Goal: Task Accomplishment & Management: Manage account settings

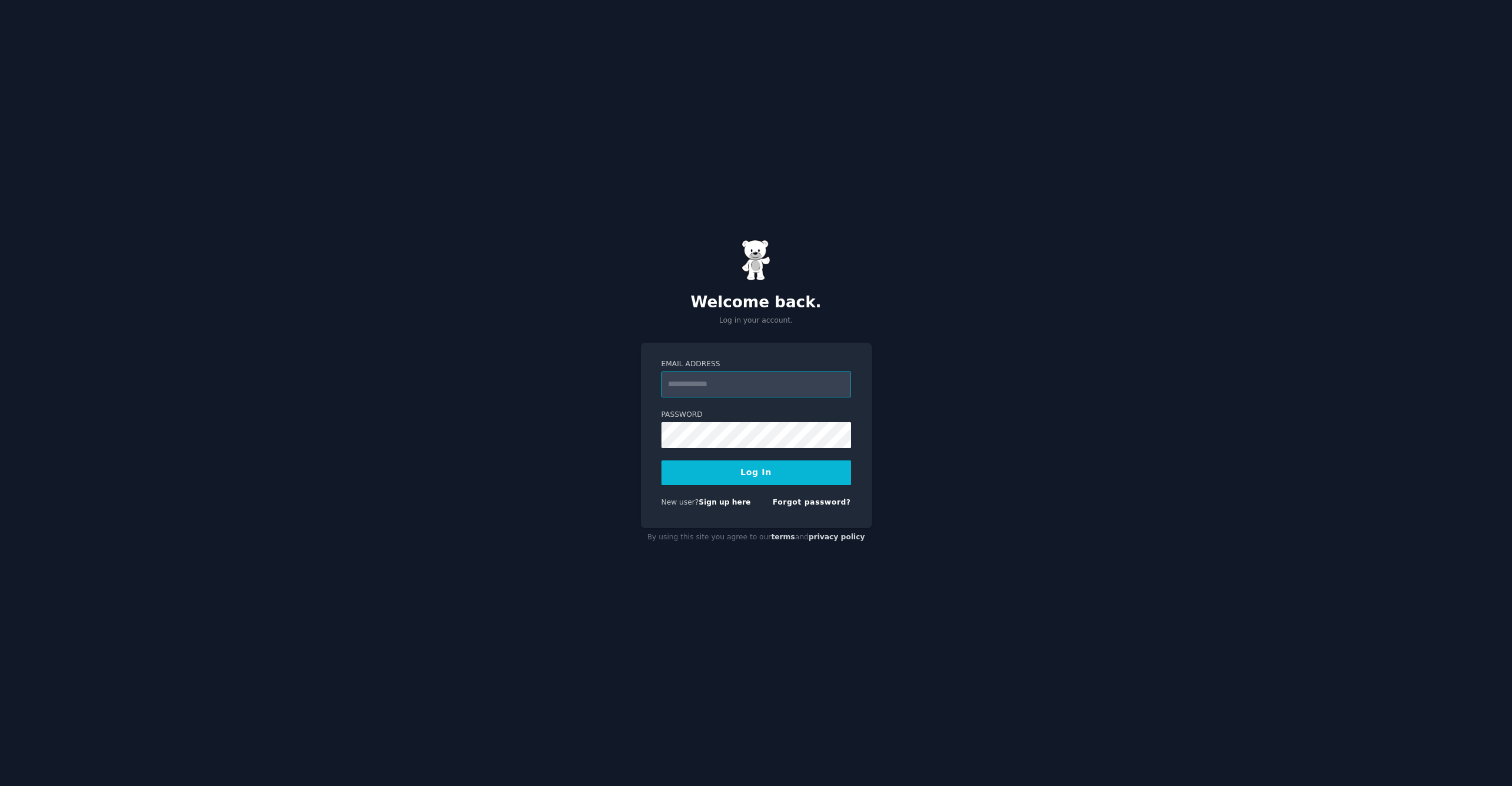
type input "**********"
click at [750, 470] on button "Log In" at bounding box center [756, 472] width 190 height 25
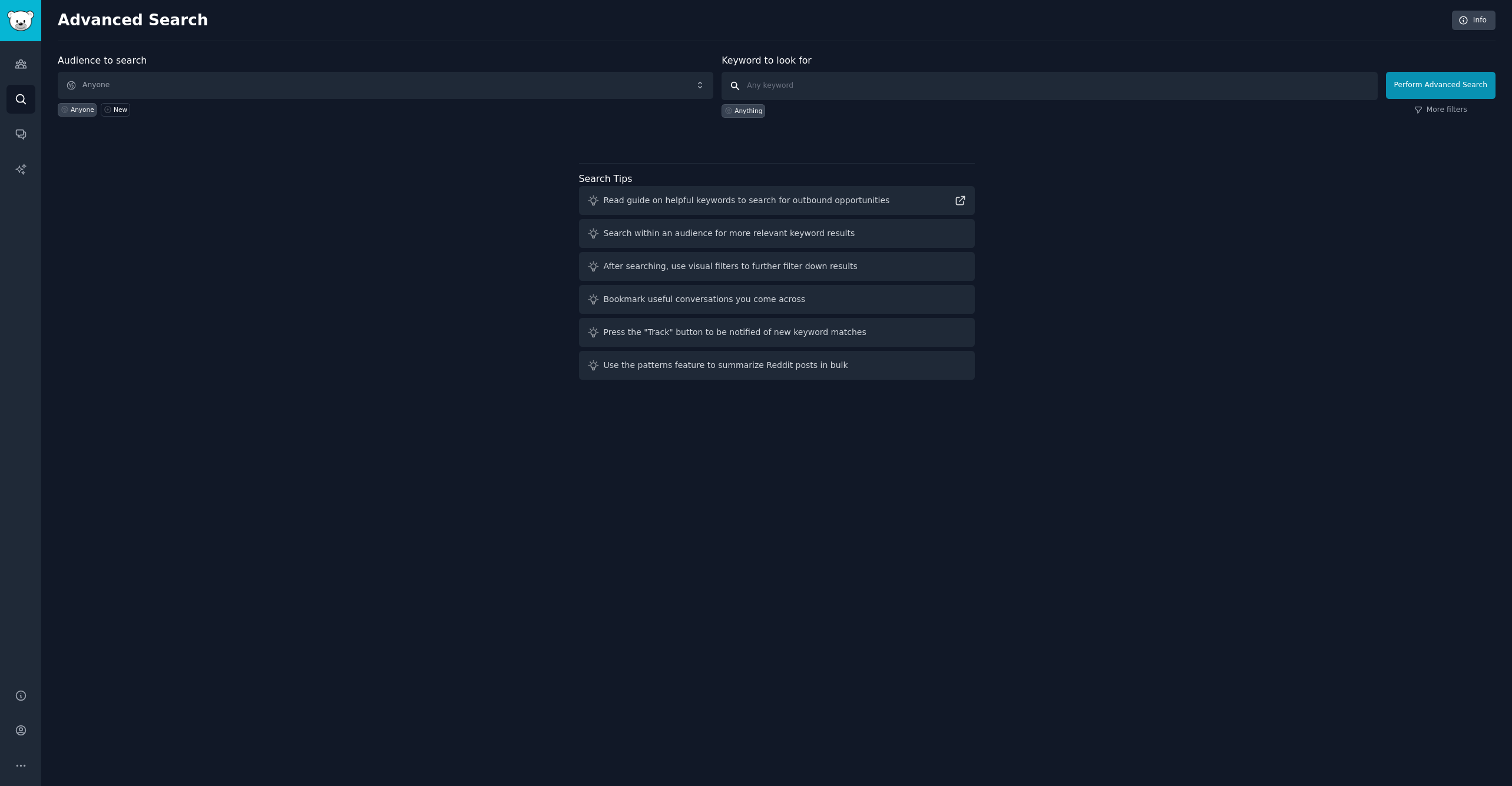
click at [804, 90] on input "text" at bounding box center [1049, 86] width 656 height 29
type input "invoice app"
click at [1443, 85] on button "Perform Advanced Search" at bounding box center [1441, 85] width 109 height 27
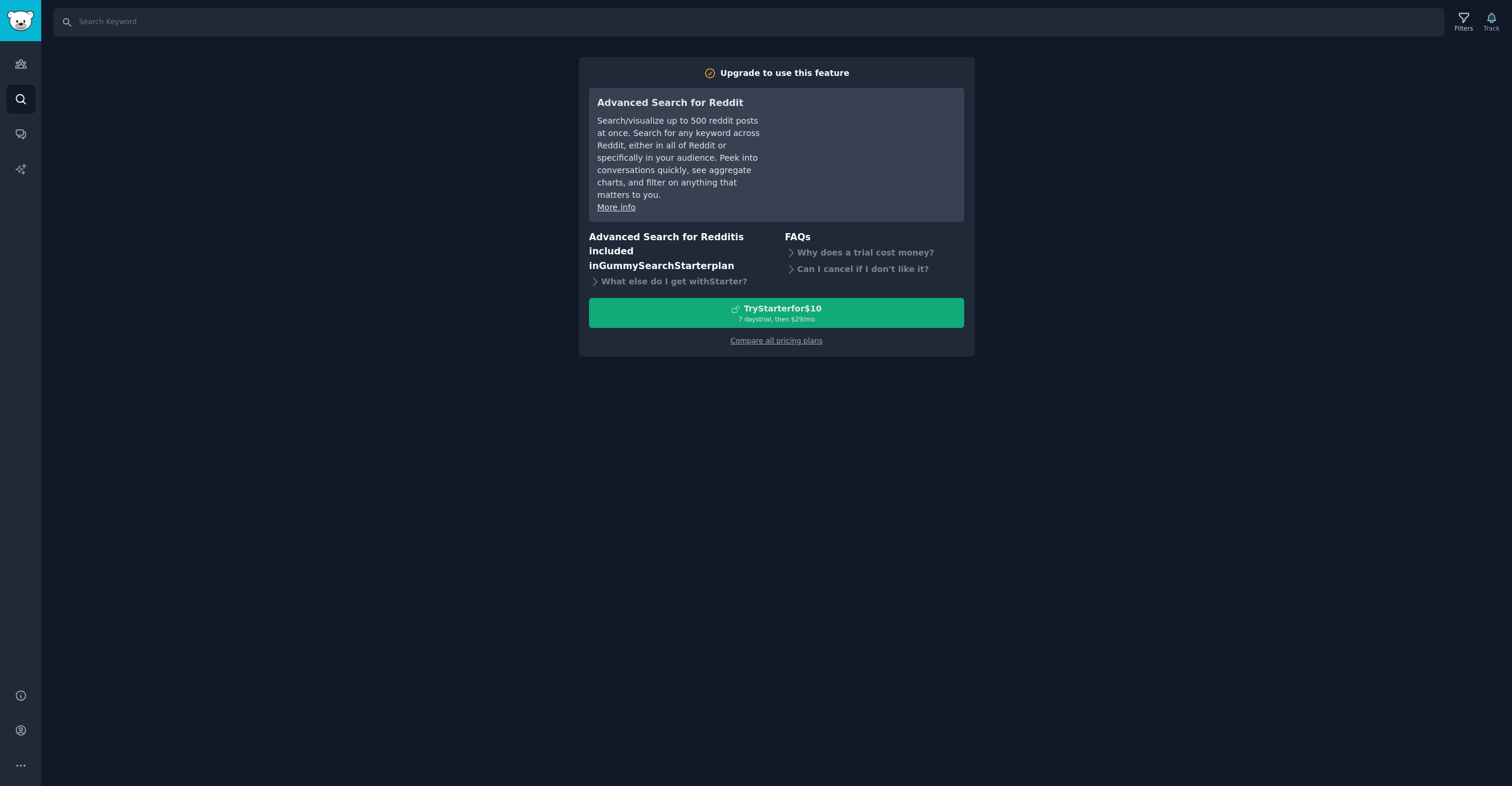
click at [793, 315] on div "7 days trial, then $ 29 /mo" at bounding box center [777, 318] width 374 height 8
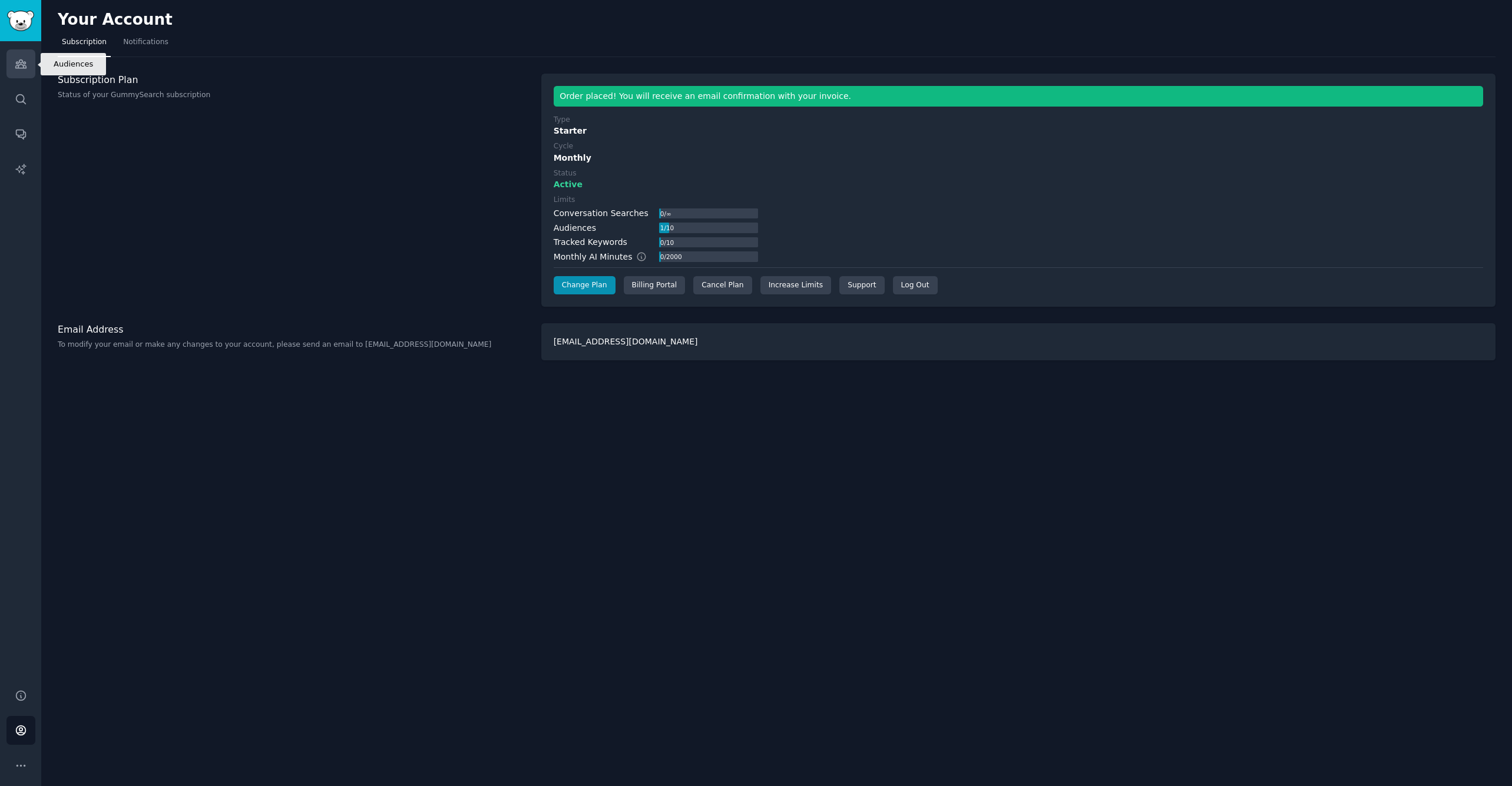
click at [20, 64] on icon "Sidebar" at bounding box center [20, 63] width 12 height 12
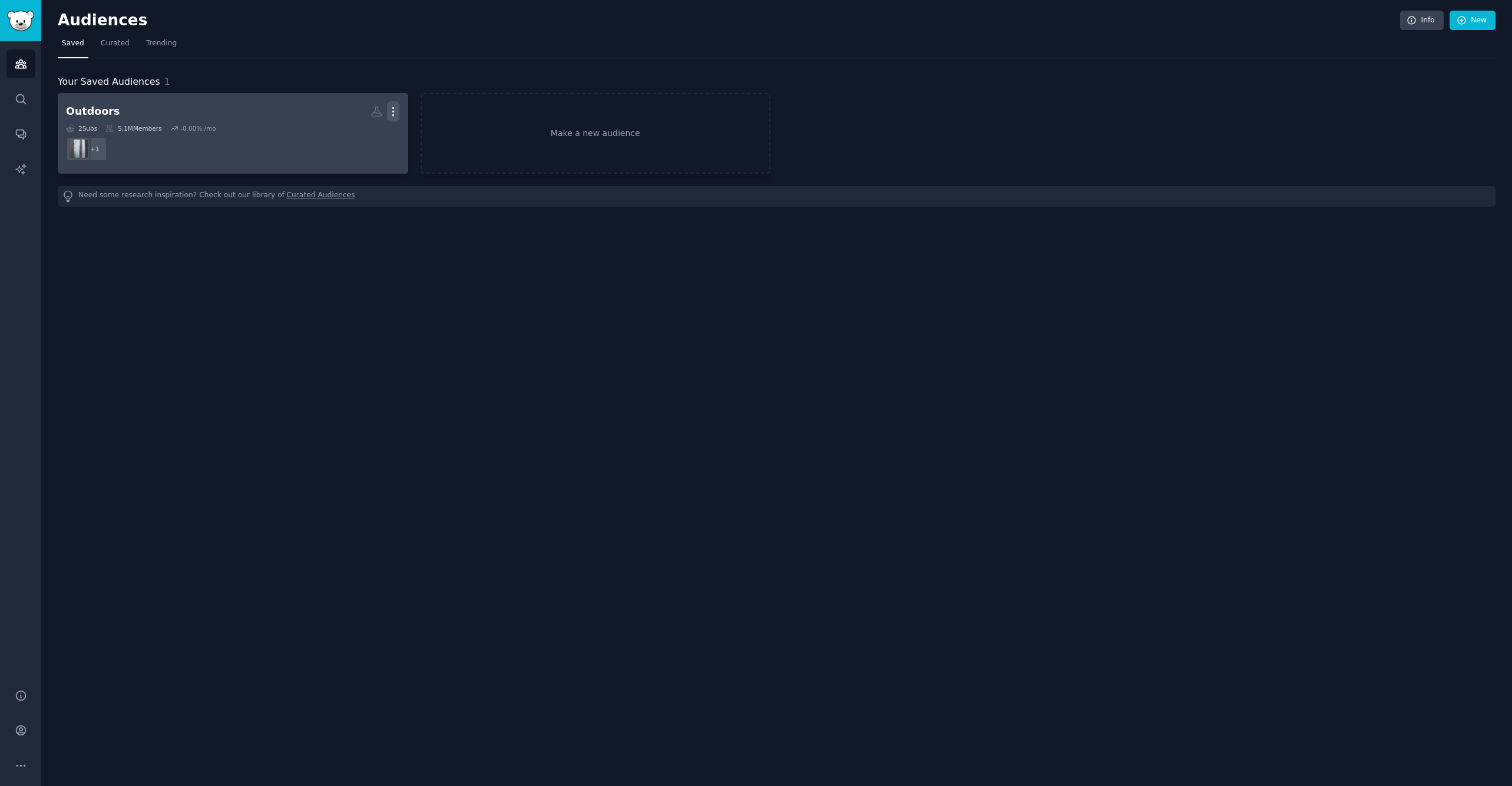
click at [392, 112] on icon "button" at bounding box center [393, 111] width 12 height 12
click at [360, 134] on p "Delete" at bounding box center [360, 136] width 27 height 12
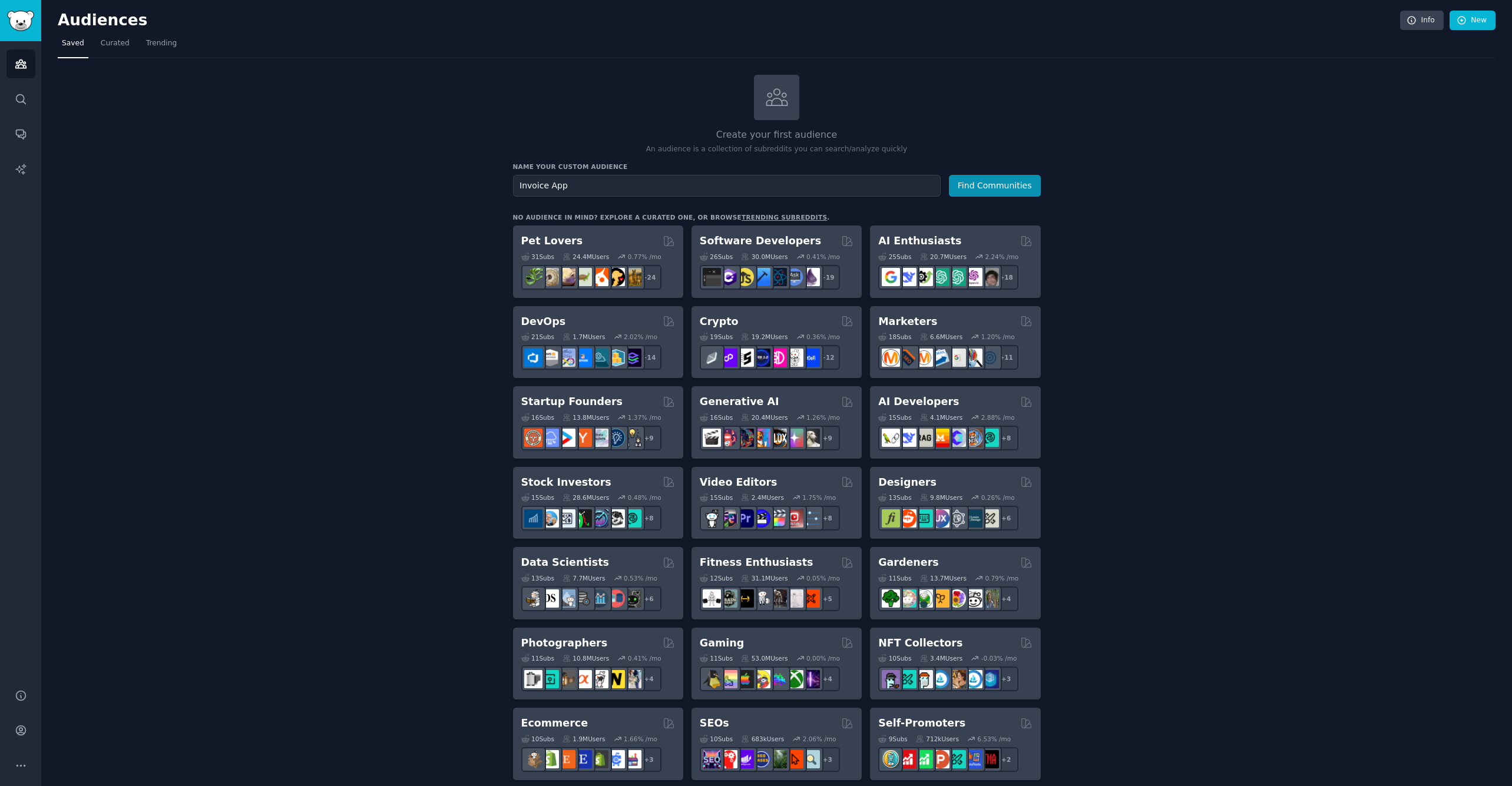
type input "Invoice App"
click at [994, 184] on button "Find Communities" at bounding box center [994, 186] width 92 height 22
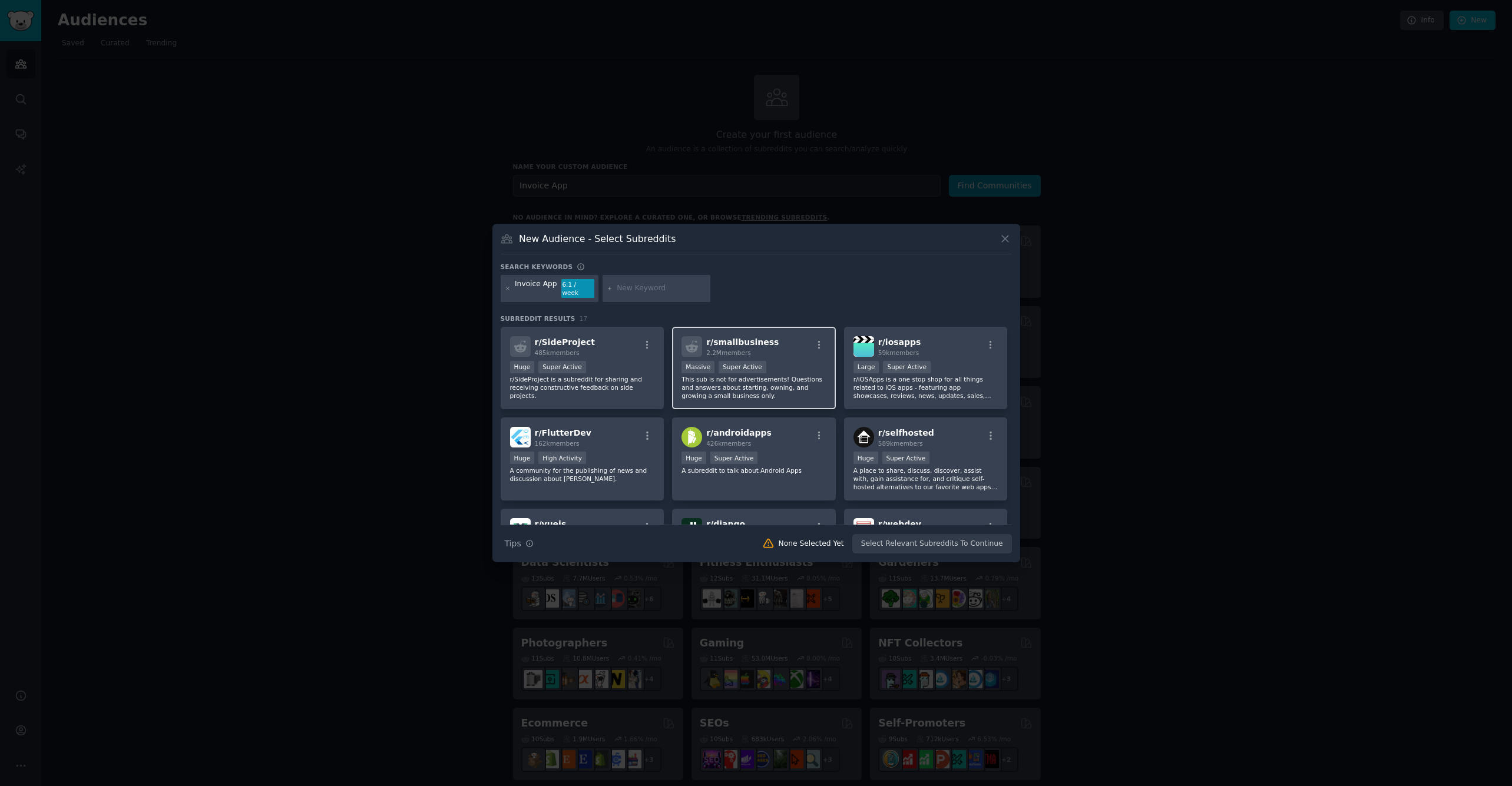
click at [788, 352] on div "r/ smallbusiness 2.2M members" at bounding box center [754, 346] width 144 height 20
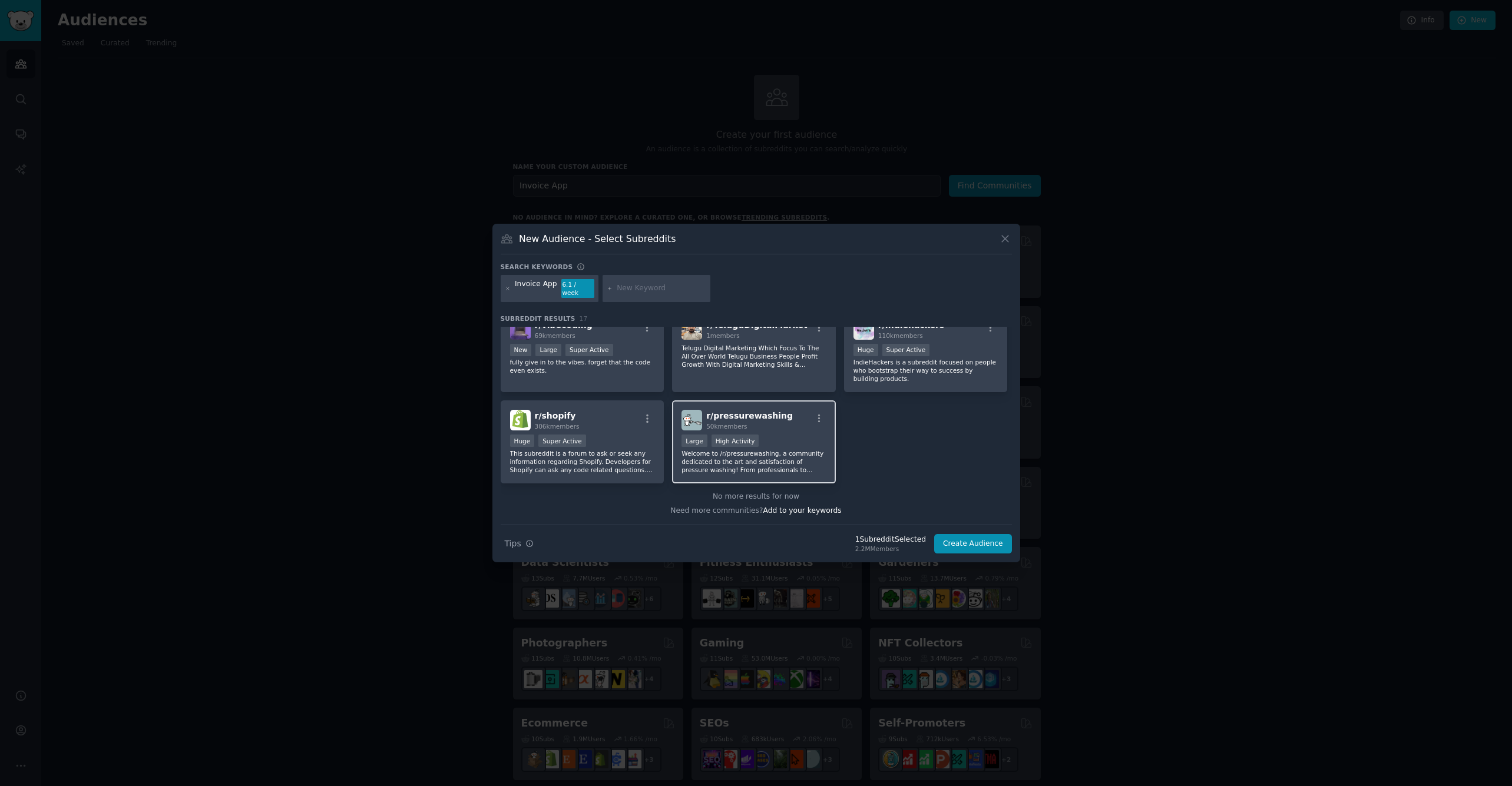
scroll to position [381, 0]
click at [806, 430] on div "r/ pressurewashing 50k members Large High Activity Welcome to /r/pressurewashin…" at bounding box center [754, 443] width 164 height 83
click at [950, 542] on button "Create Audience" at bounding box center [973, 544] width 78 height 20
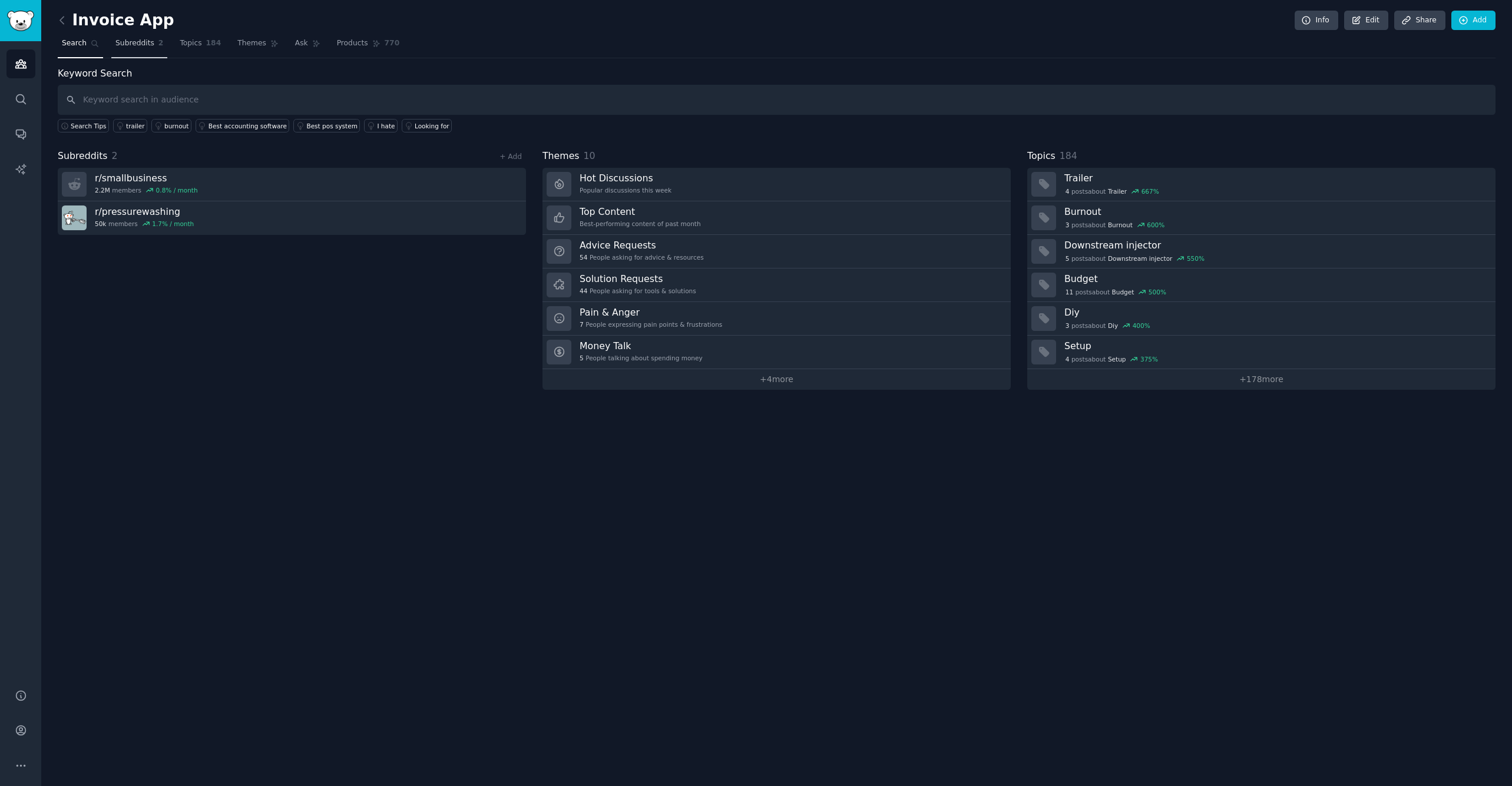
click at [135, 44] on span "Subreddits" at bounding box center [135, 43] width 39 height 10
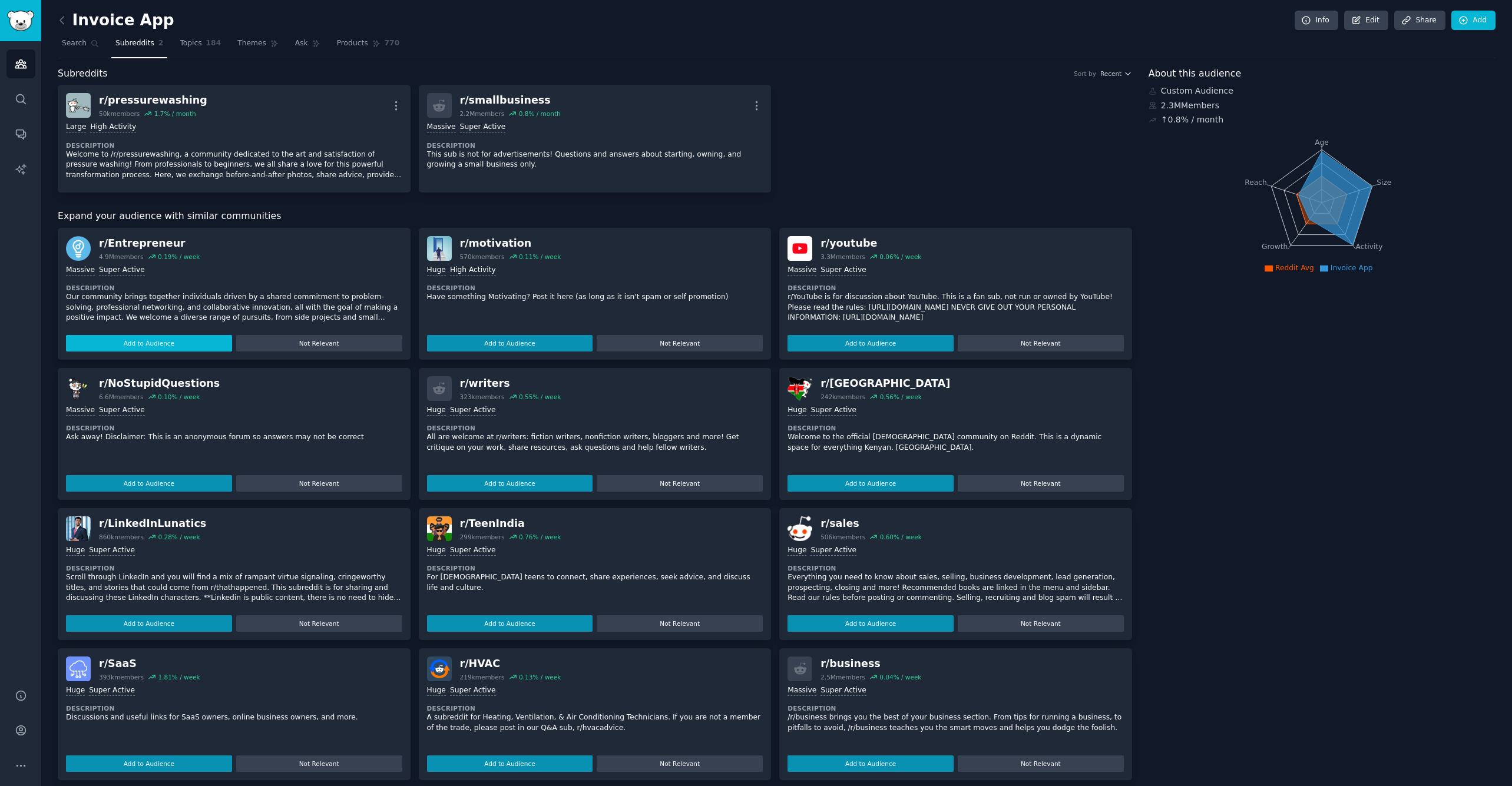
click at [182, 340] on button "Add to Audience" at bounding box center [148, 343] width 166 height 17
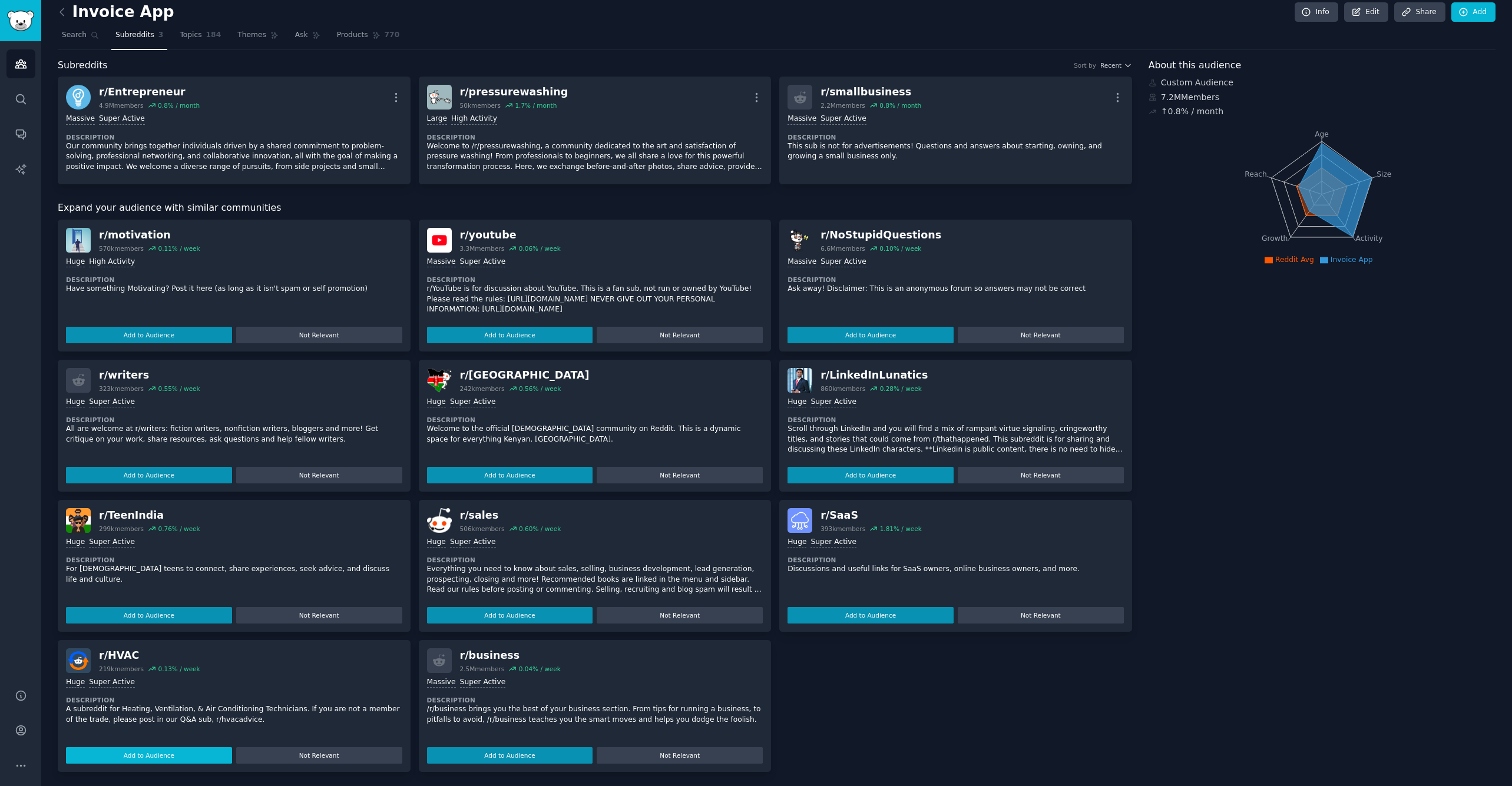
click at [157, 750] on button "Add to Audience" at bounding box center [148, 755] width 166 height 17
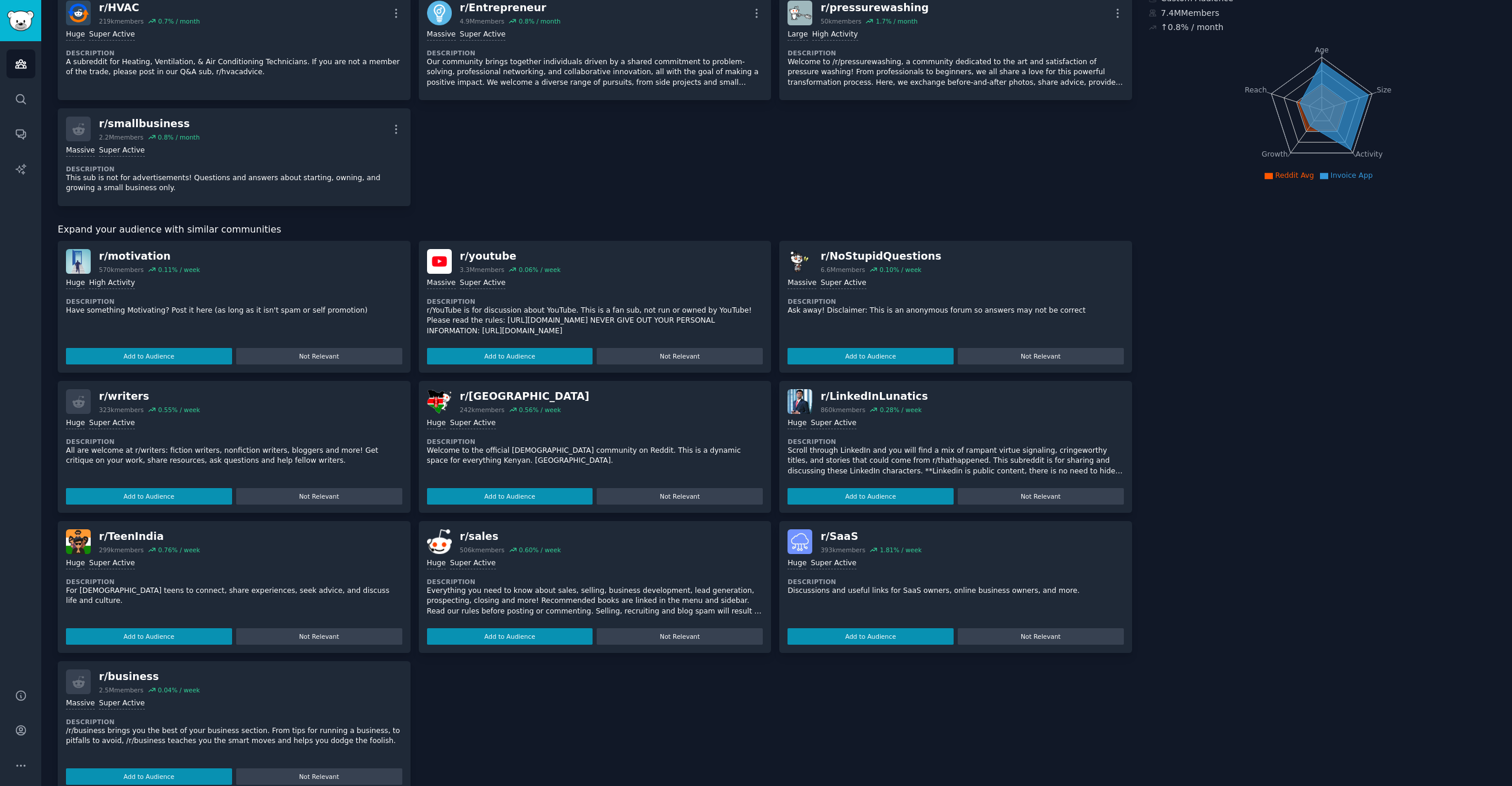
scroll to position [95, 0]
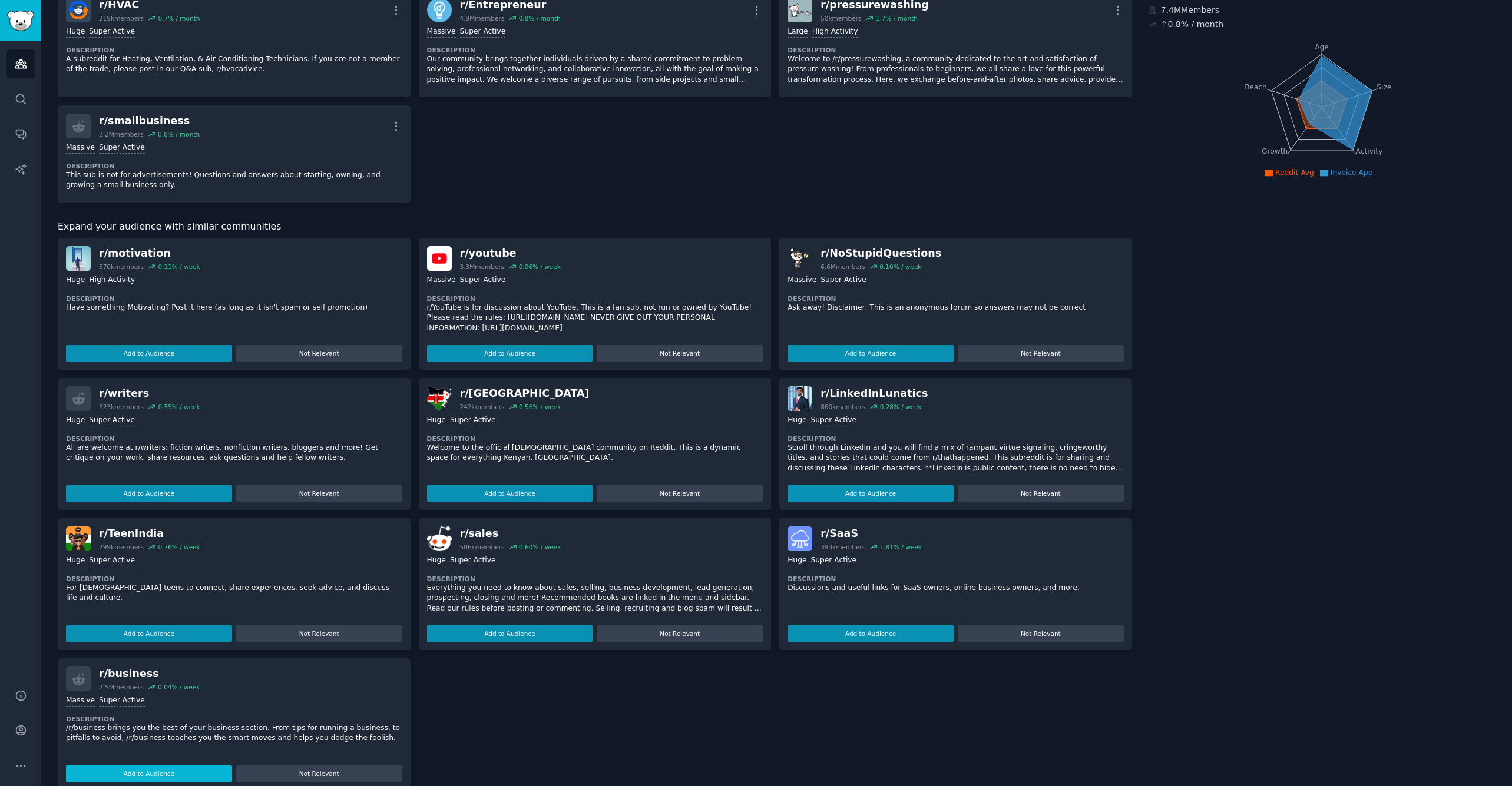
click at [149, 766] on button "Add to Audience" at bounding box center [148, 774] width 166 height 17
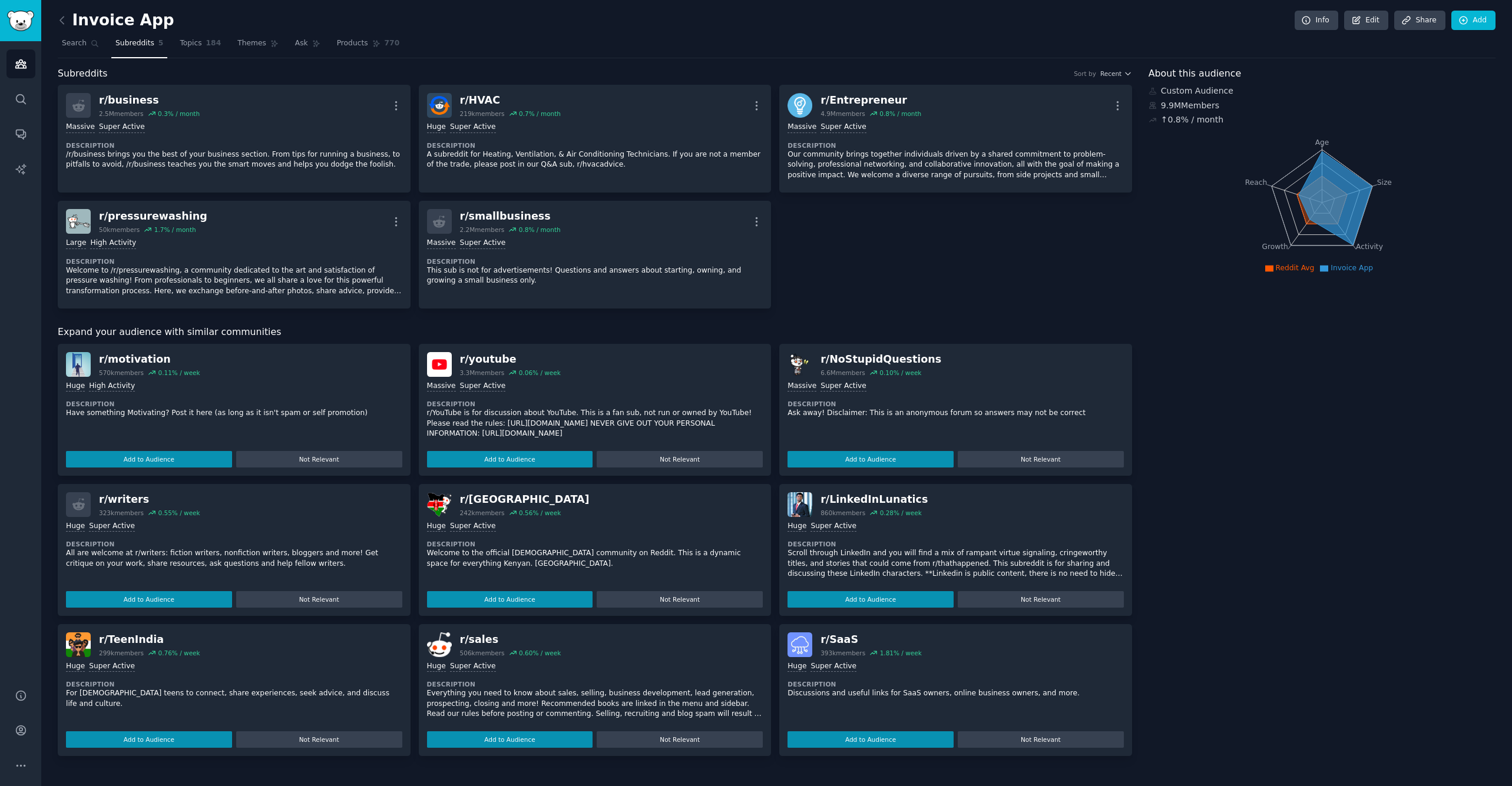
scroll to position [0, 0]
click at [140, 42] on span "Subreddits" at bounding box center [135, 43] width 39 height 10
click at [91, 43] on icon at bounding box center [94, 44] width 8 height 8
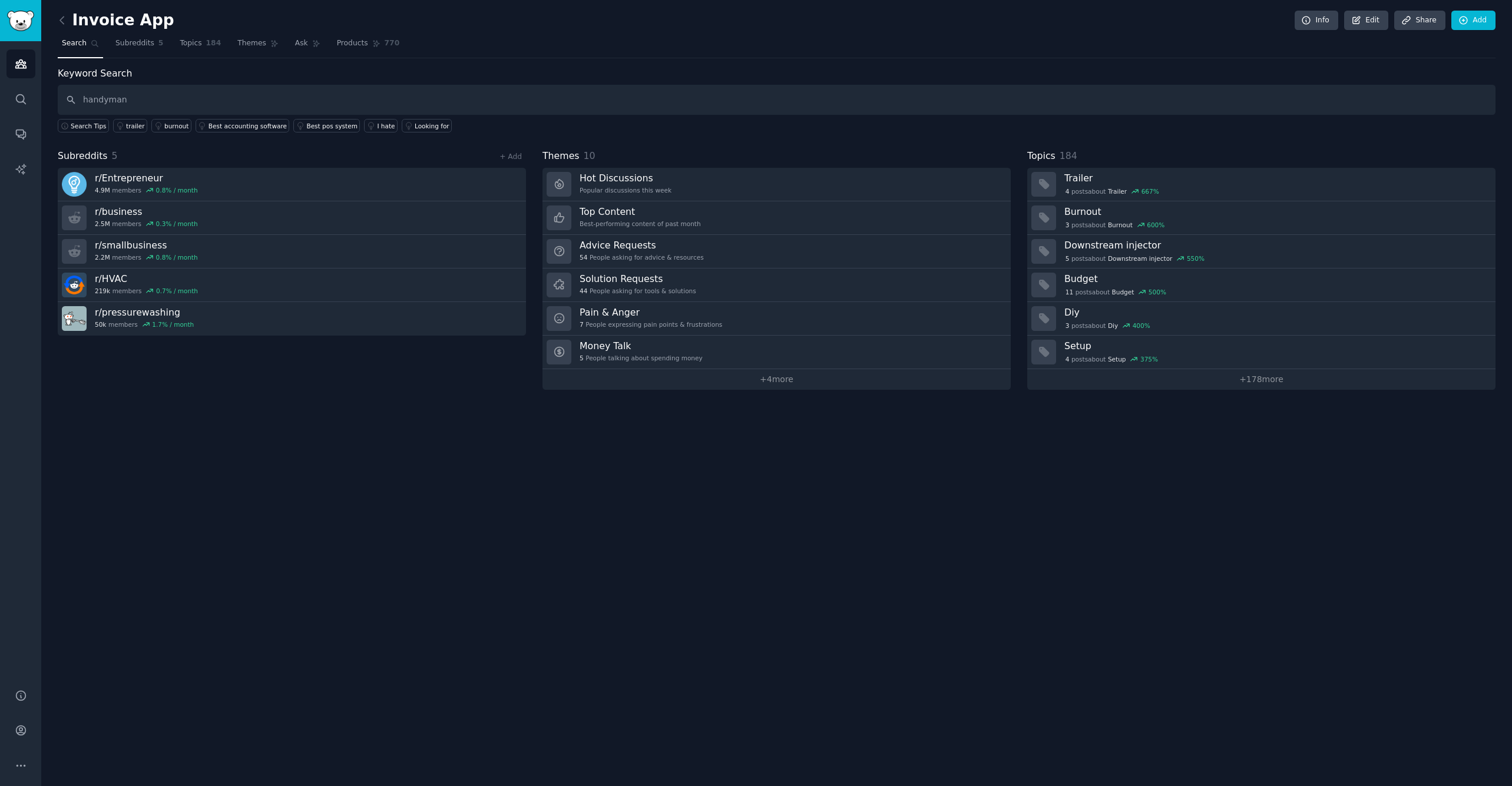
type input "handyman"
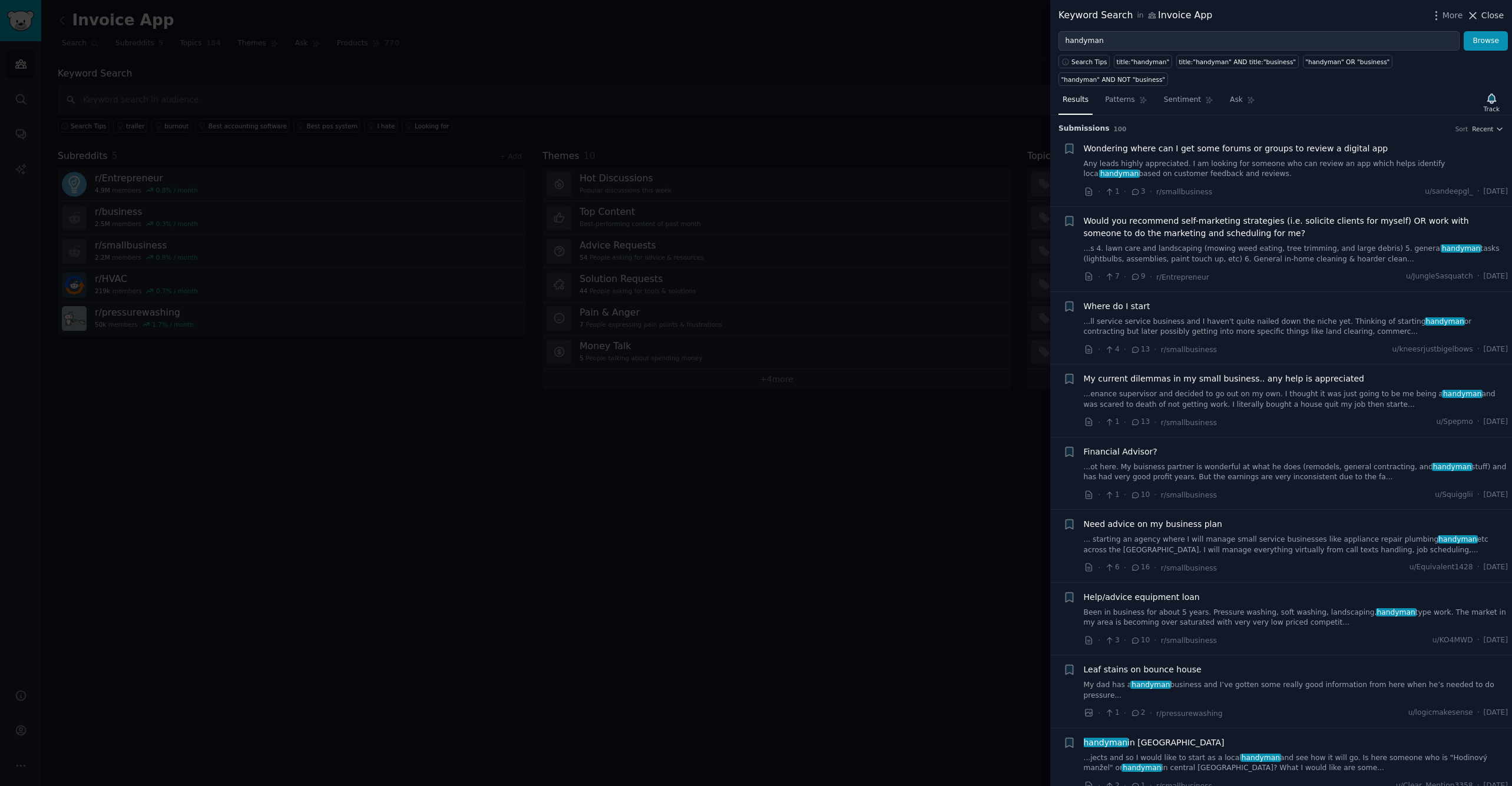
click at [1475, 11] on icon at bounding box center [1472, 15] width 12 height 12
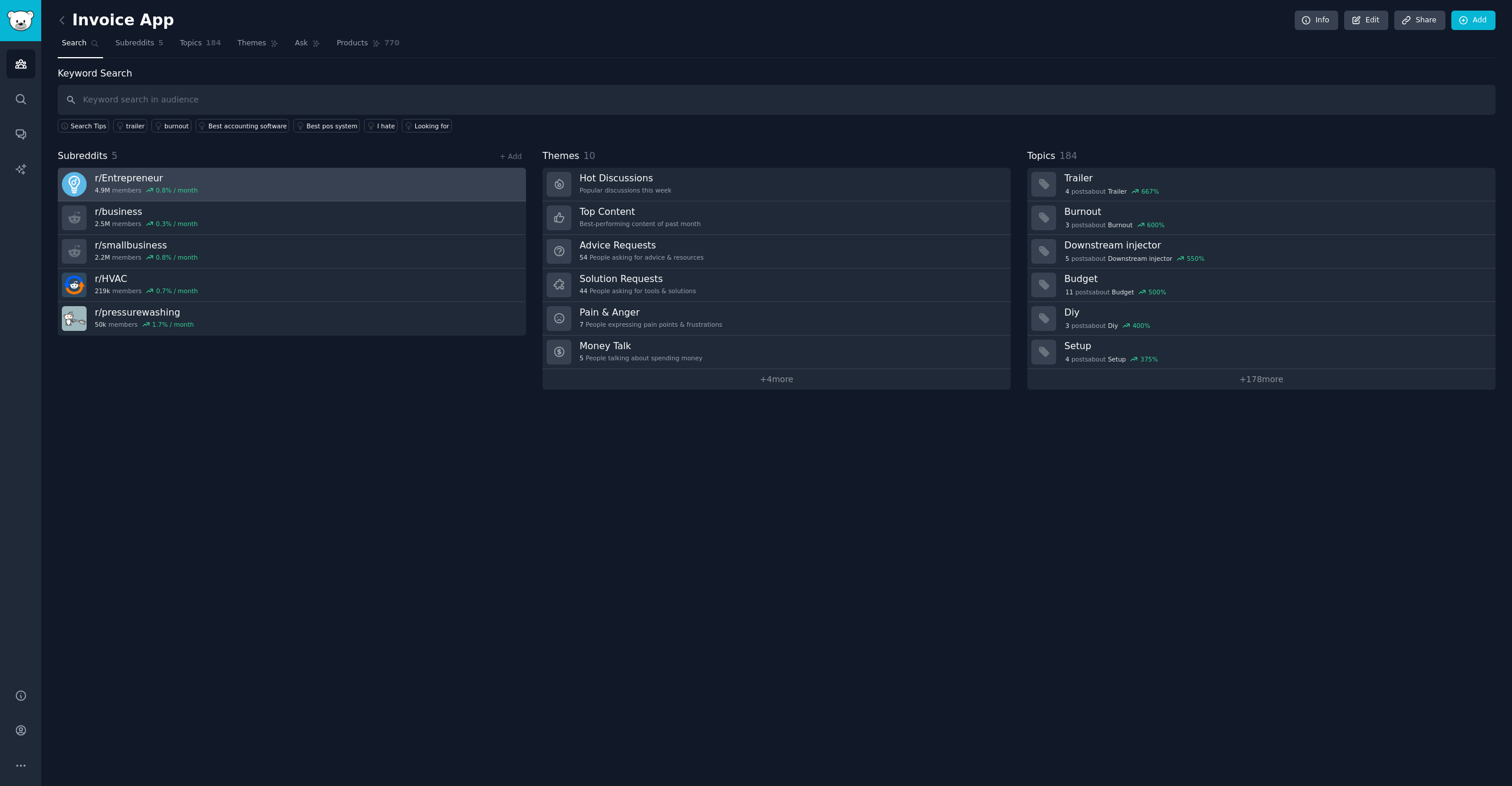
drag, startPoint x: 252, startPoint y: 401, endPoint x: 169, endPoint y: 175, distance: 240.8
click at [252, 400] on div "Invoice App Info Edit Share Add Search Subreddits 5 Topics 184 Themes Ask Produ…" at bounding box center [777, 393] width 1470 height 786
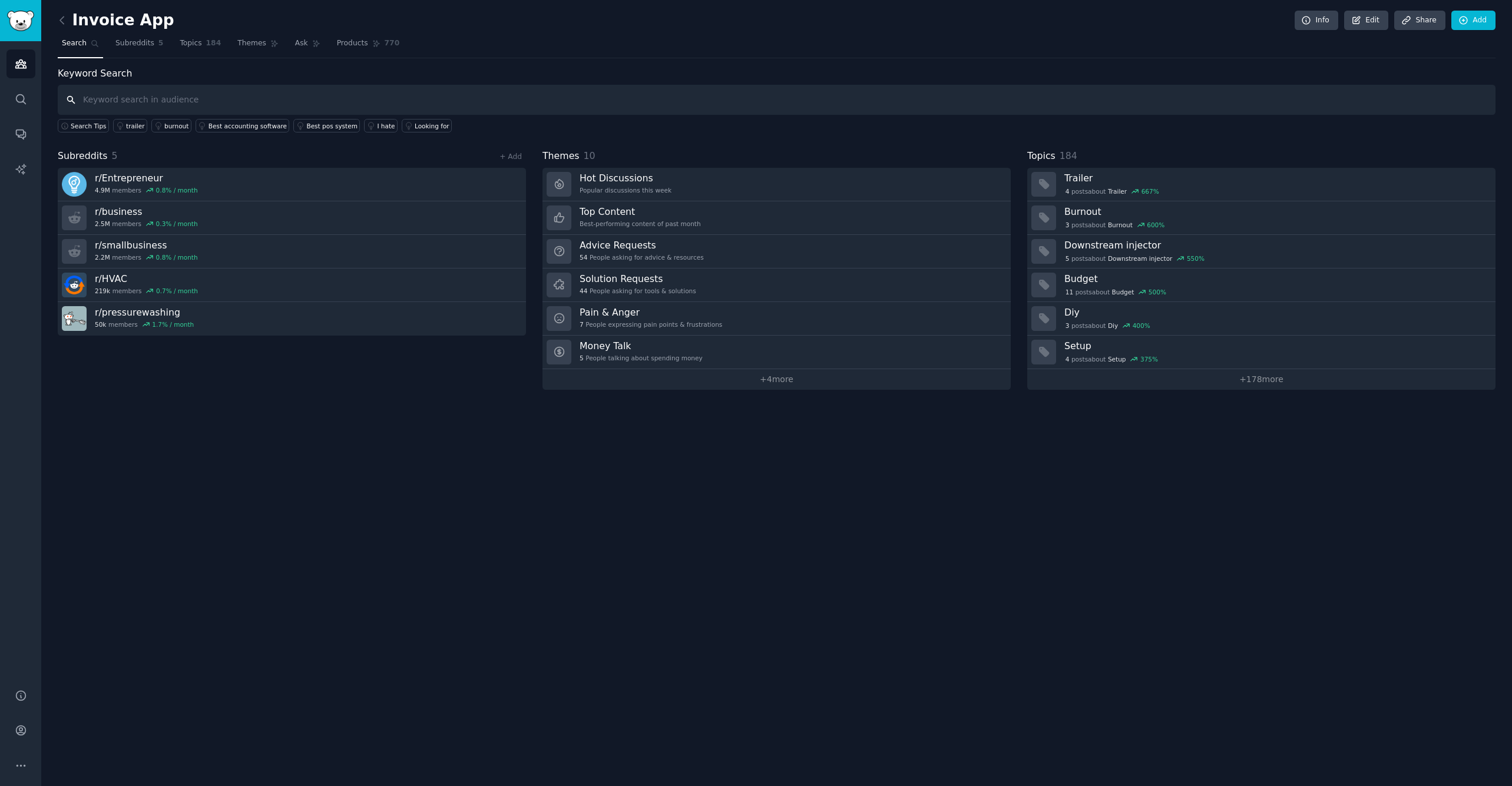
click at [133, 94] on input "text" at bounding box center [776, 100] width 1438 height 30
type input "invoice app"
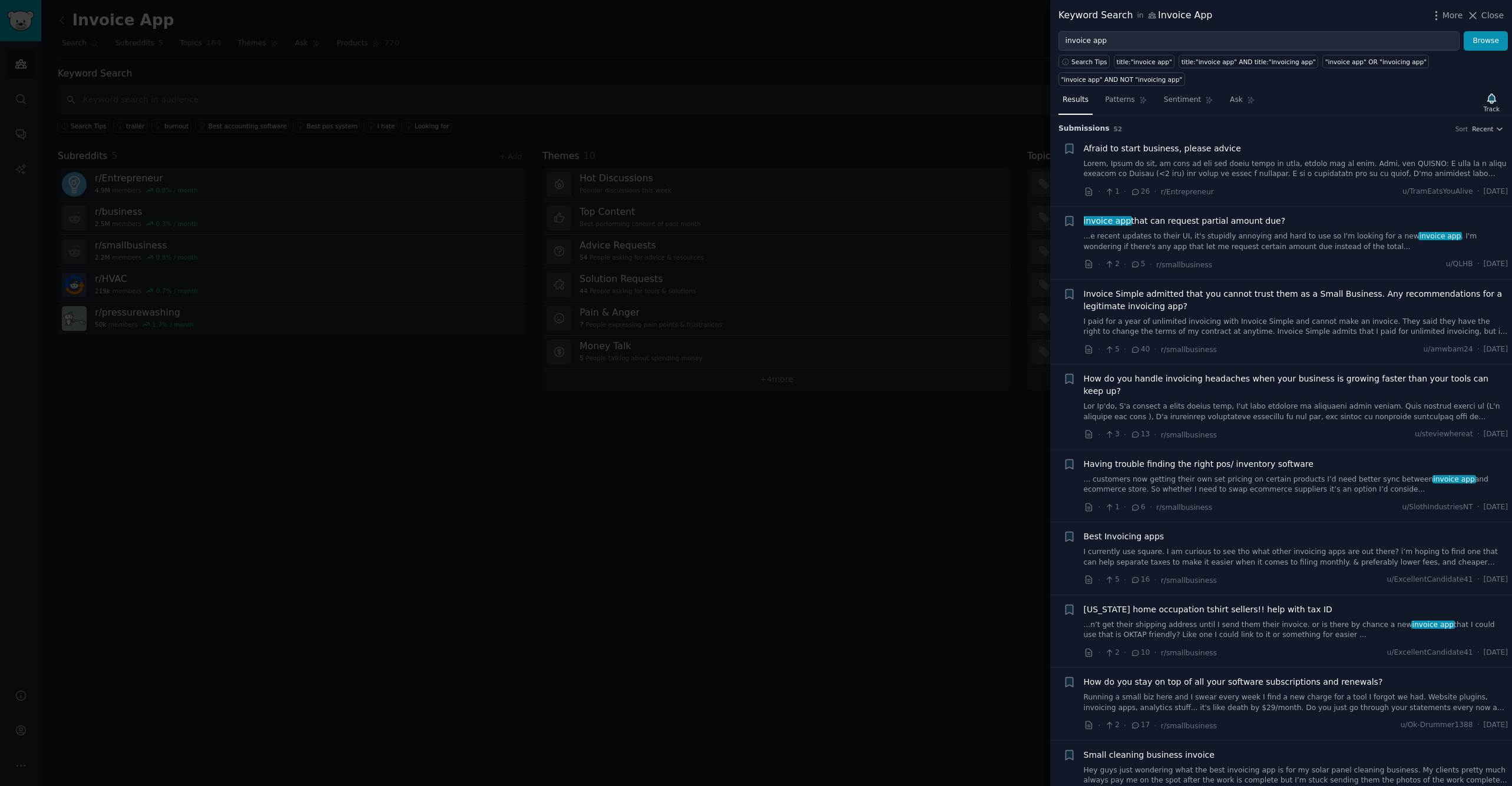
click at [1218, 293] on span "Invoice Simple admitted that you cannot trust them as a Small Business. Any rec…" at bounding box center [1295, 300] width 425 height 25
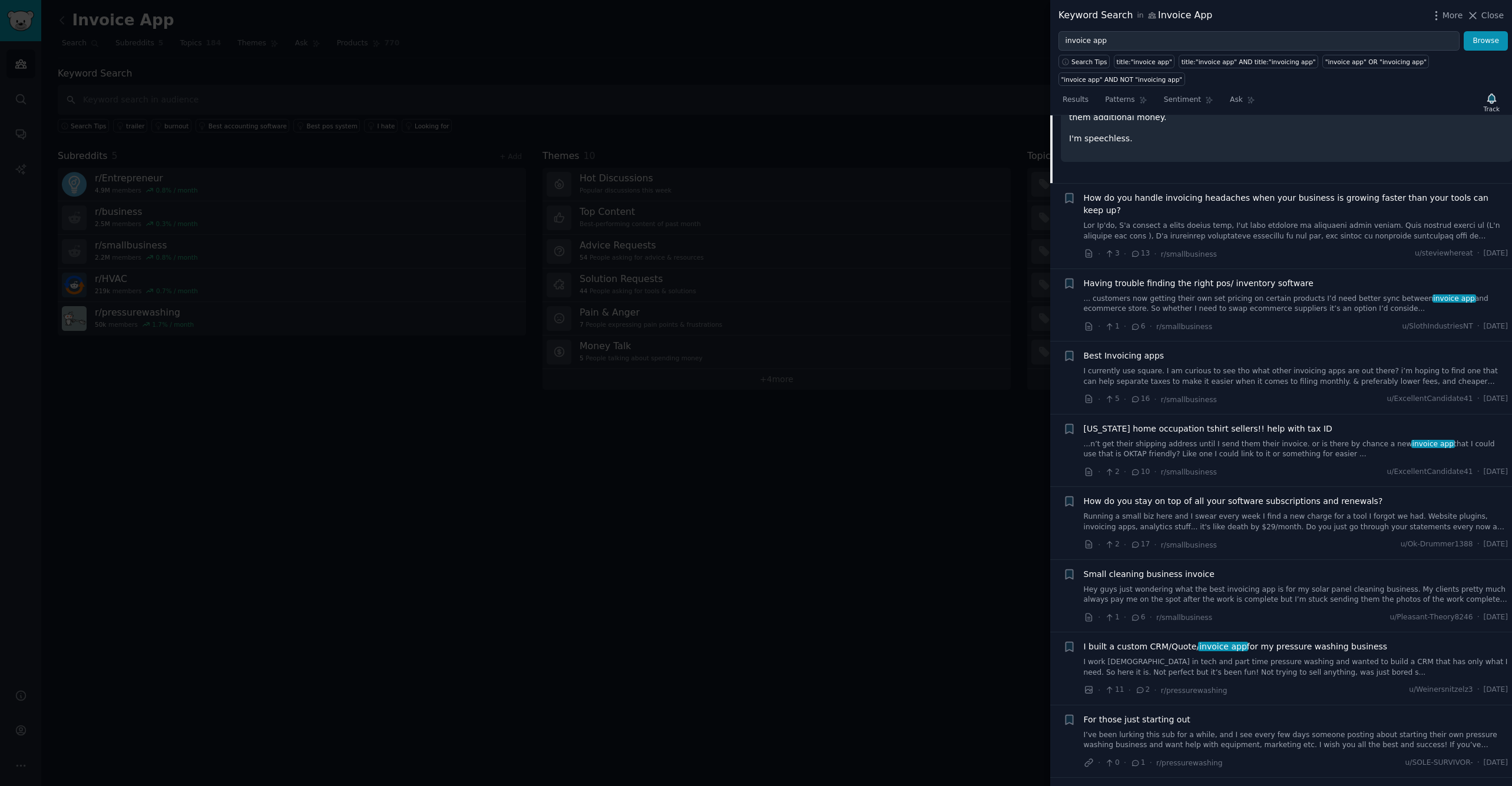
scroll to position [359, 0]
click at [1146, 348] on span "Best Invoicing apps" at bounding box center [1123, 354] width 81 height 12
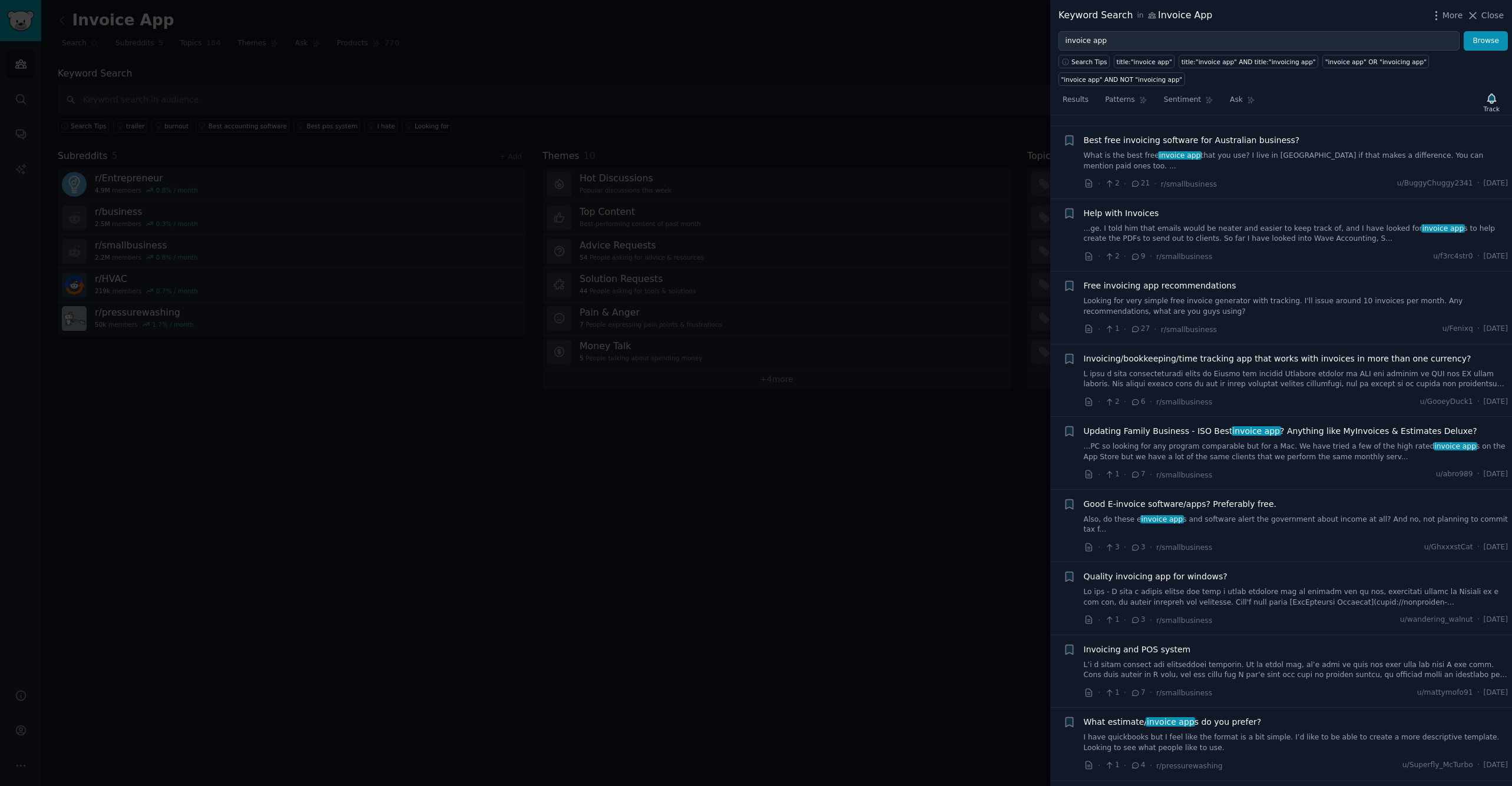
scroll to position [1708, 0]
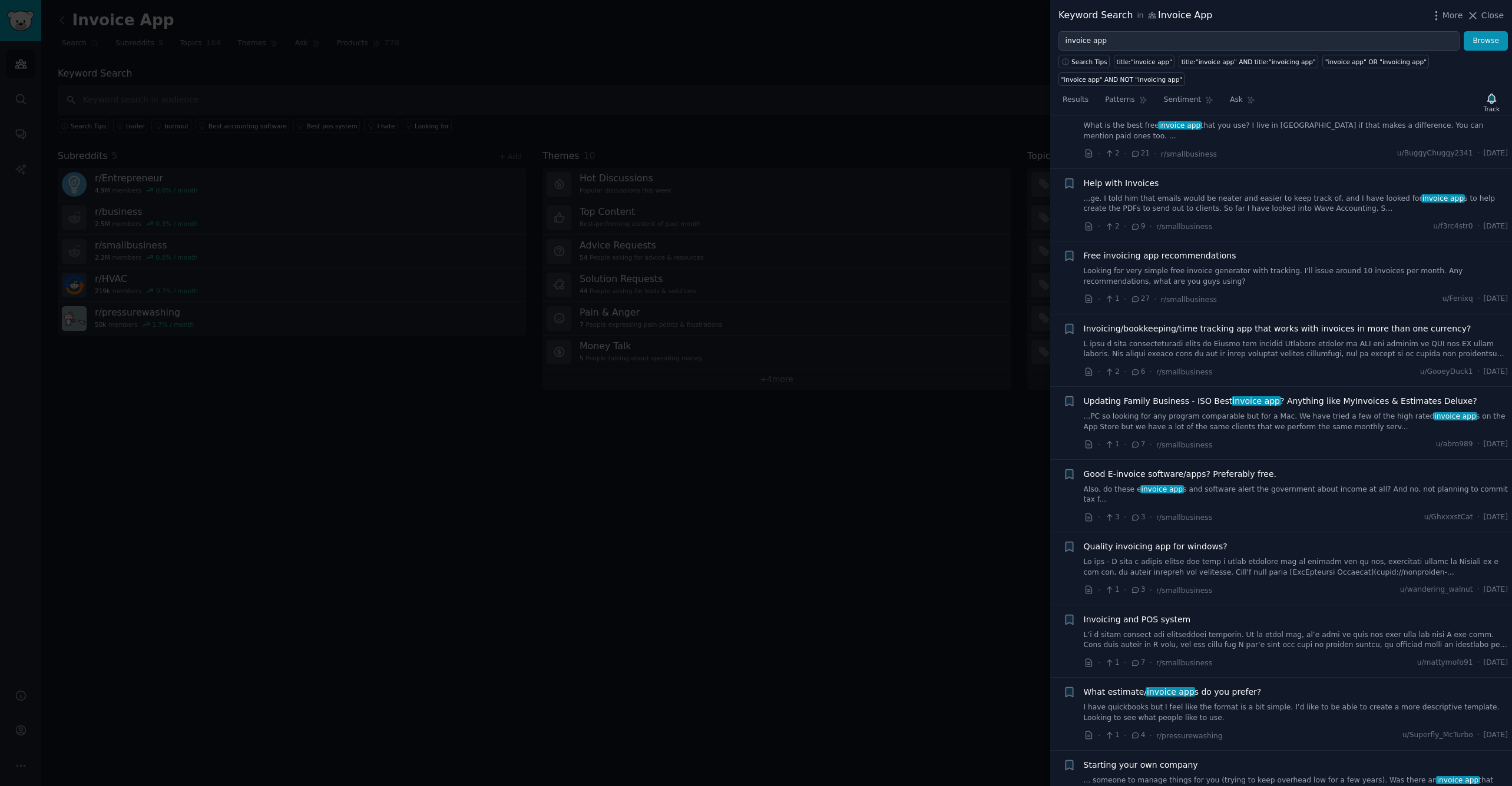
click at [871, 586] on div at bounding box center [756, 393] width 1512 height 786
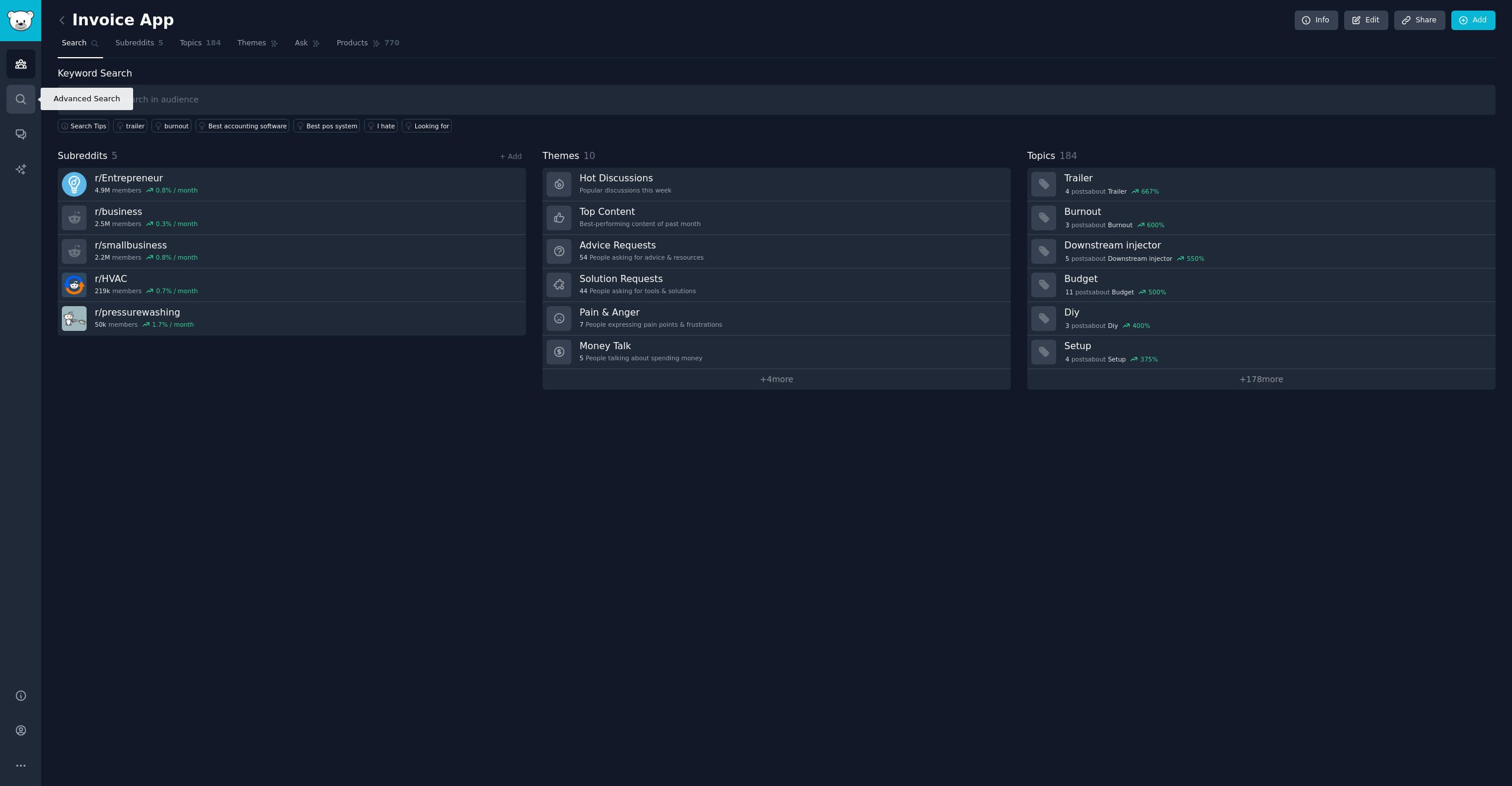
click at [19, 102] on icon "Sidebar" at bounding box center [20, 99] width 9 height 9
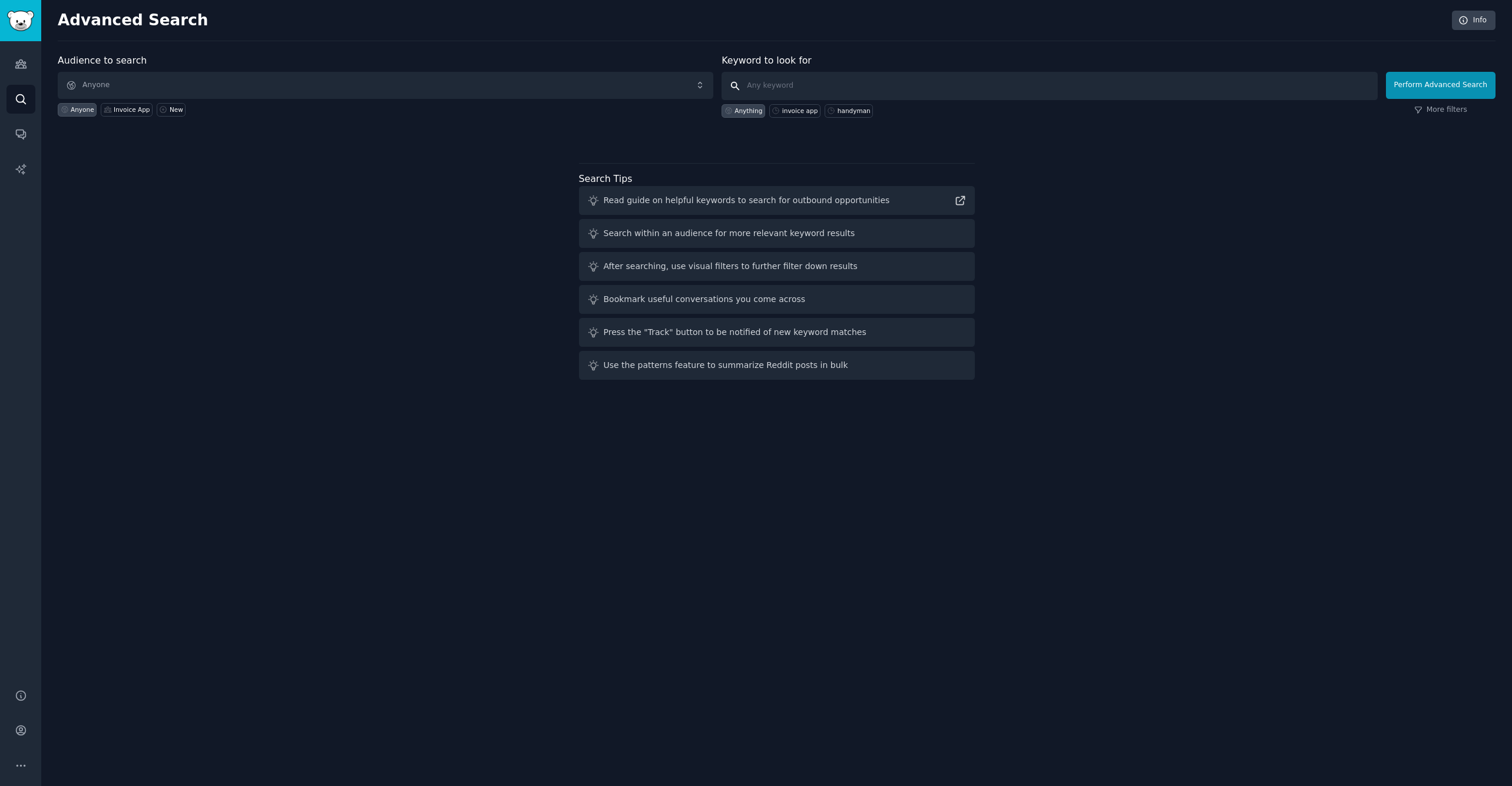
click at [789, 84] on input "text" at bounding box center [1049, 86] width 656 height 29
click at [792, 114] on div "invoice app" at bounding box center [800, 110] width 35 height 8
type input "invoice app"
click at [397, 90] on span "Anyone" at bounding box center [385, 85] width 656 height 27
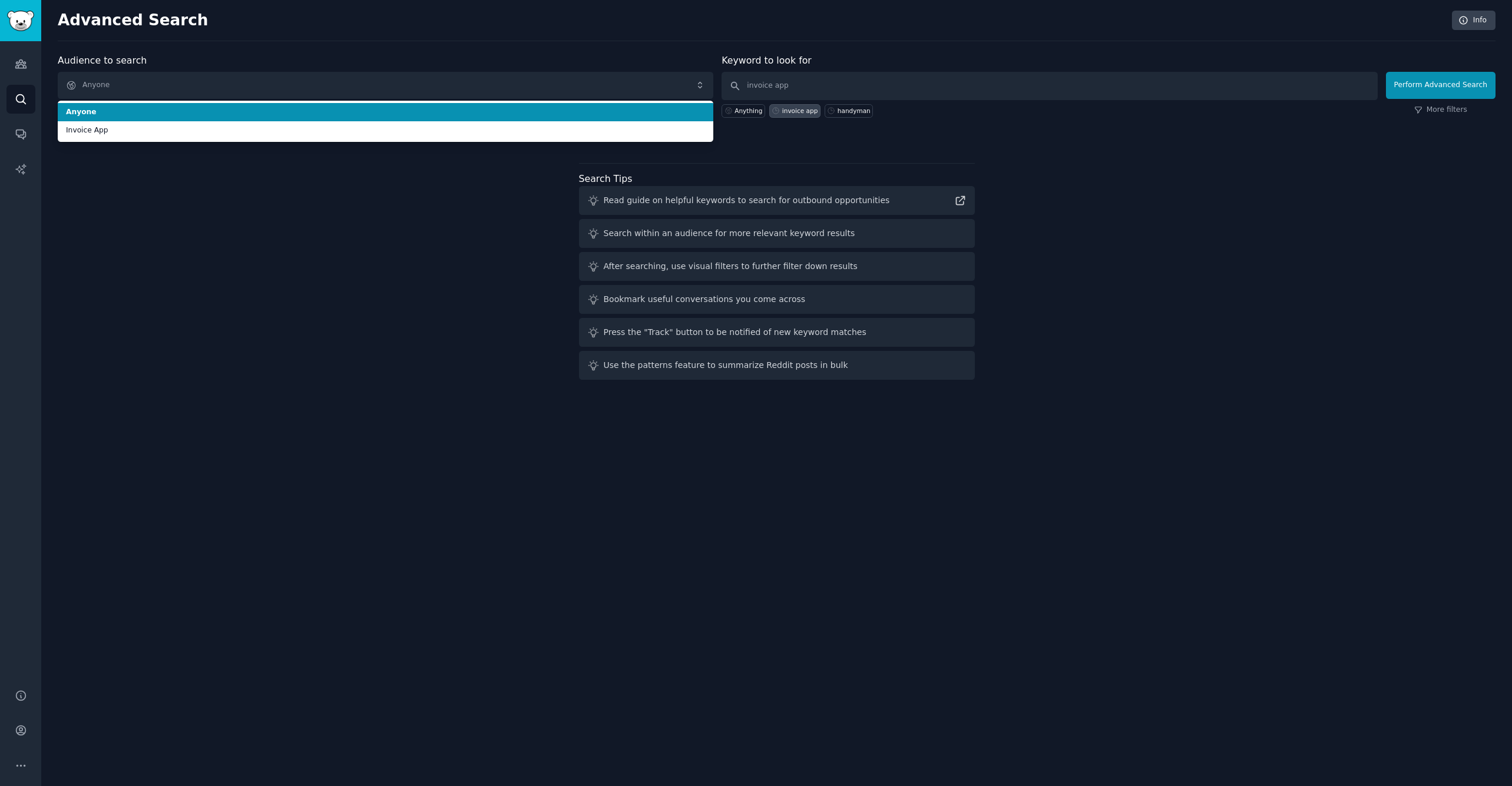
click at [397, 90] on span "Anyone" at bounding box center [385, 85] width 656 height 27
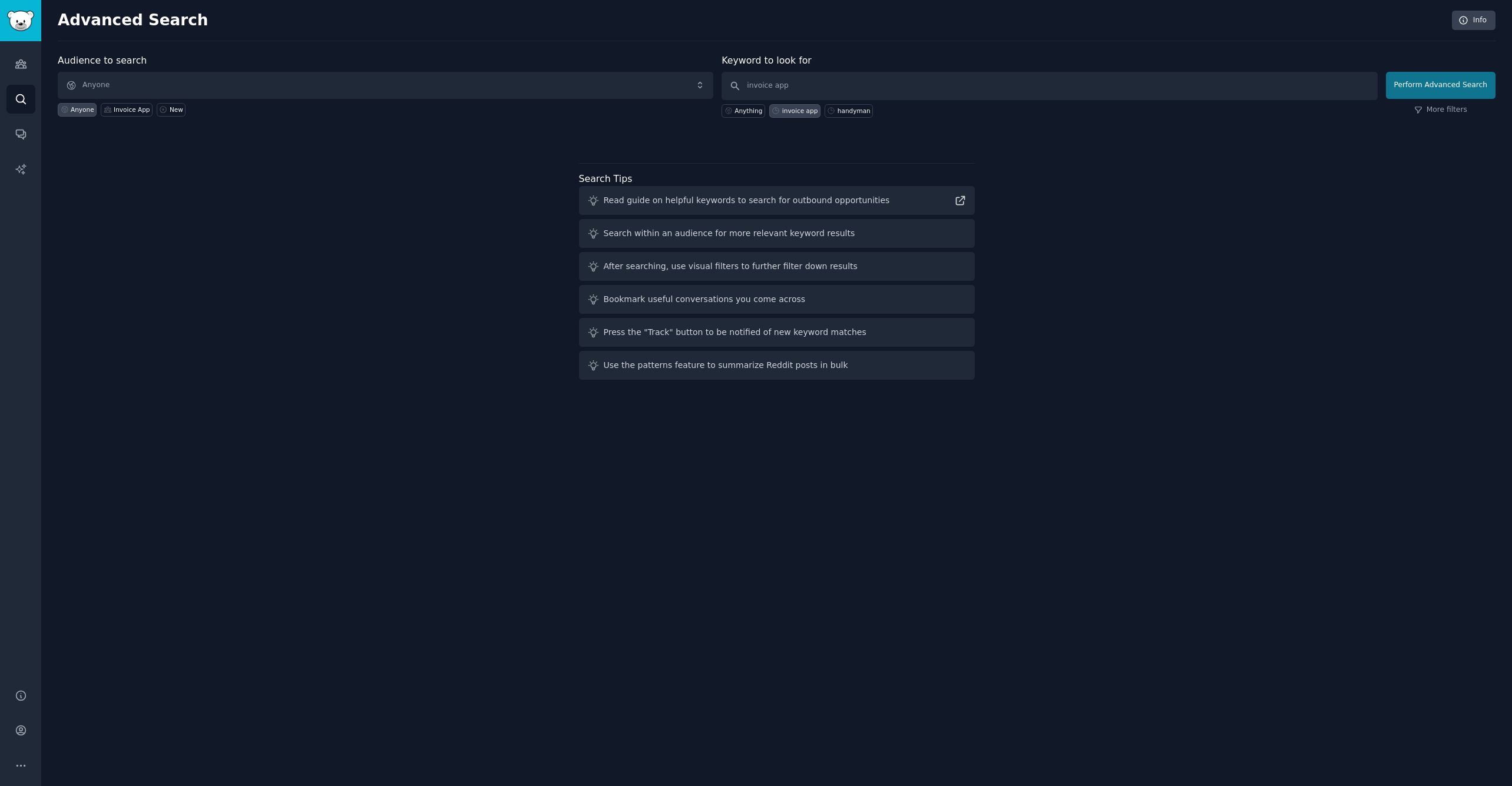
click at [1446, 86] on button "Perform Advanced Search" at bounding box center [1441, 85] width 109 height 27
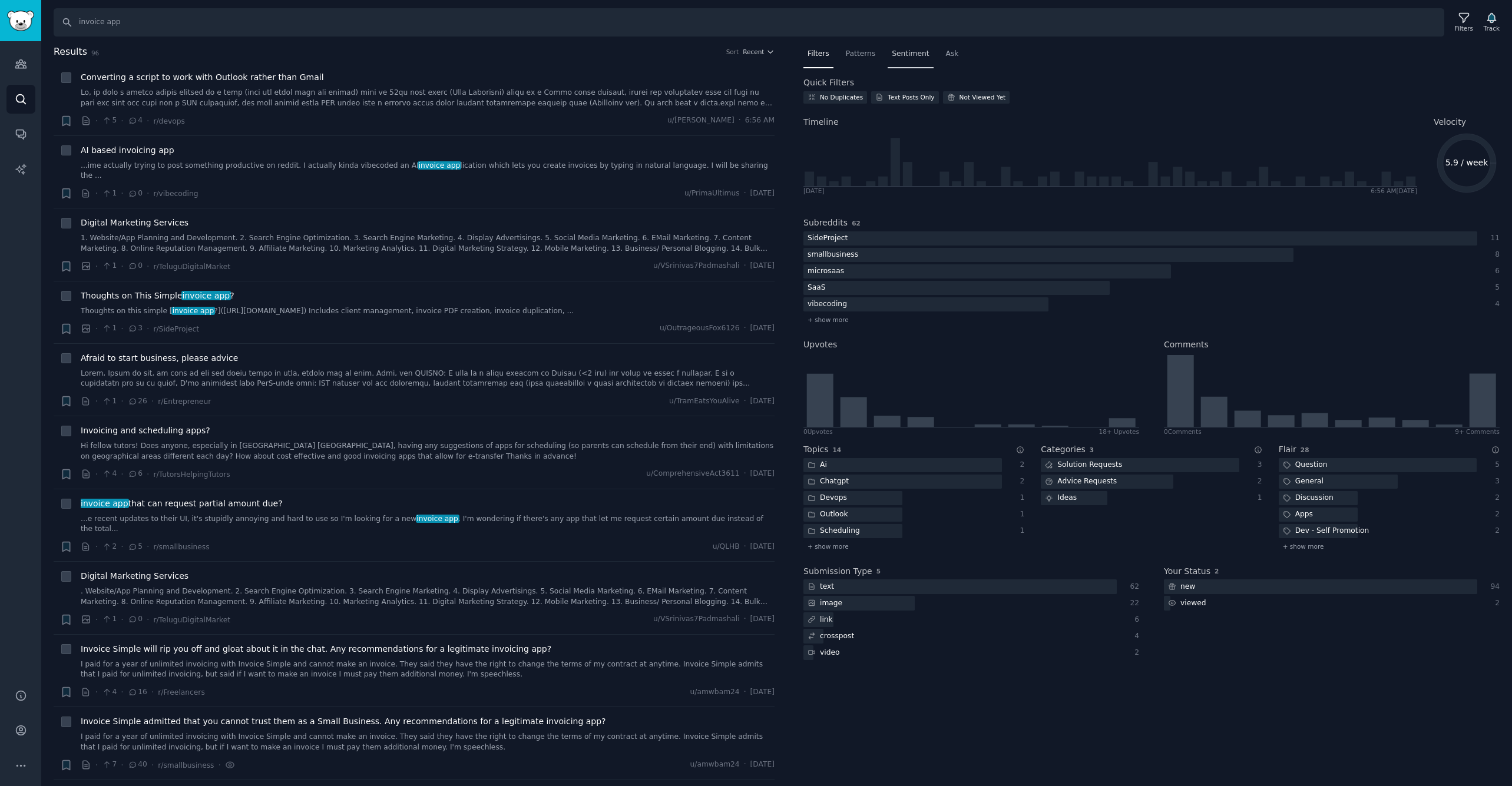
click at [897, 53] on span "Sentiment" at bounding box center [910, 54] width 37 height 10
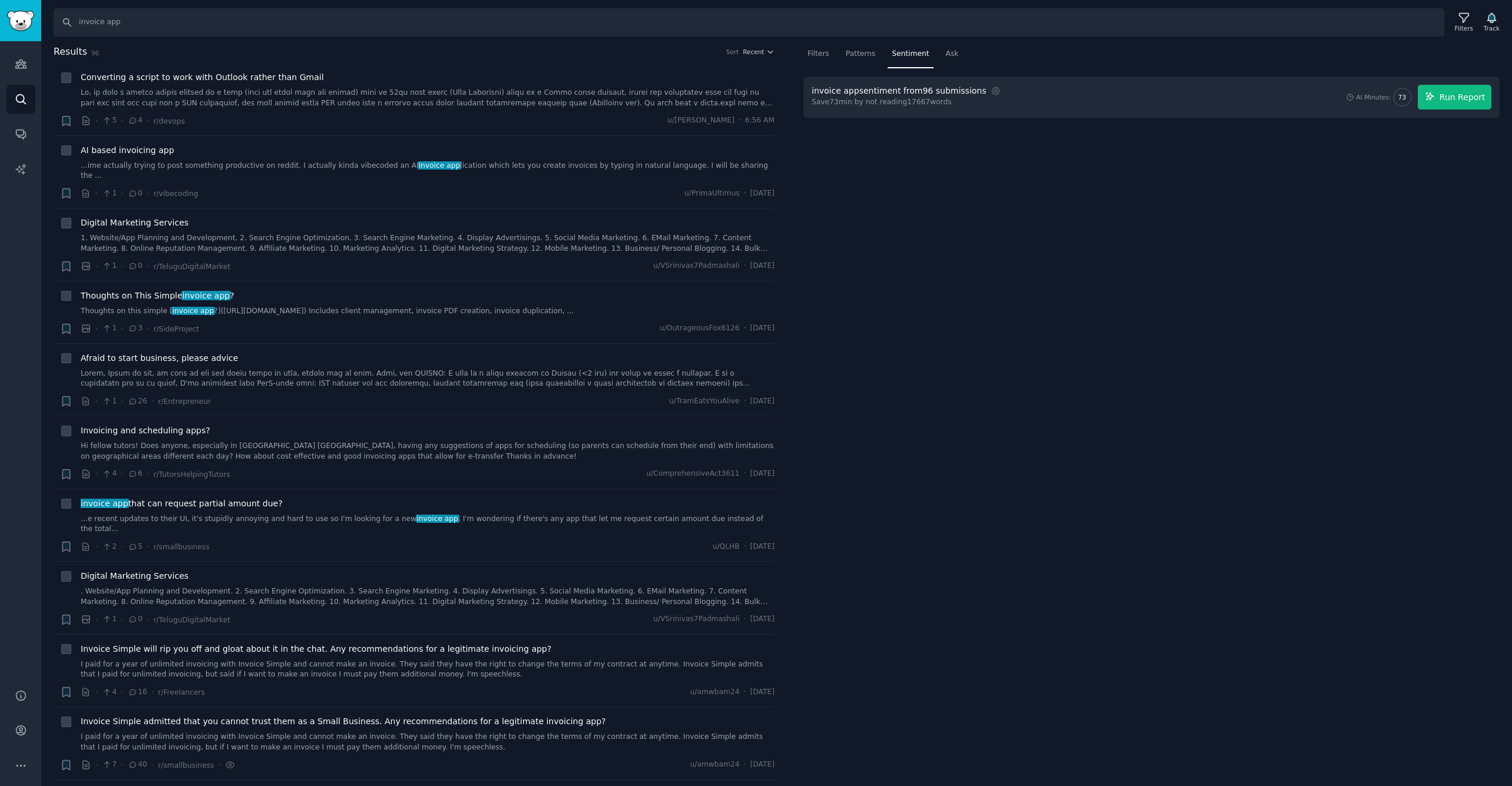
click at [1485, 96] on span "Run Report" at bounding box center [1463, 97] width 46 height 12
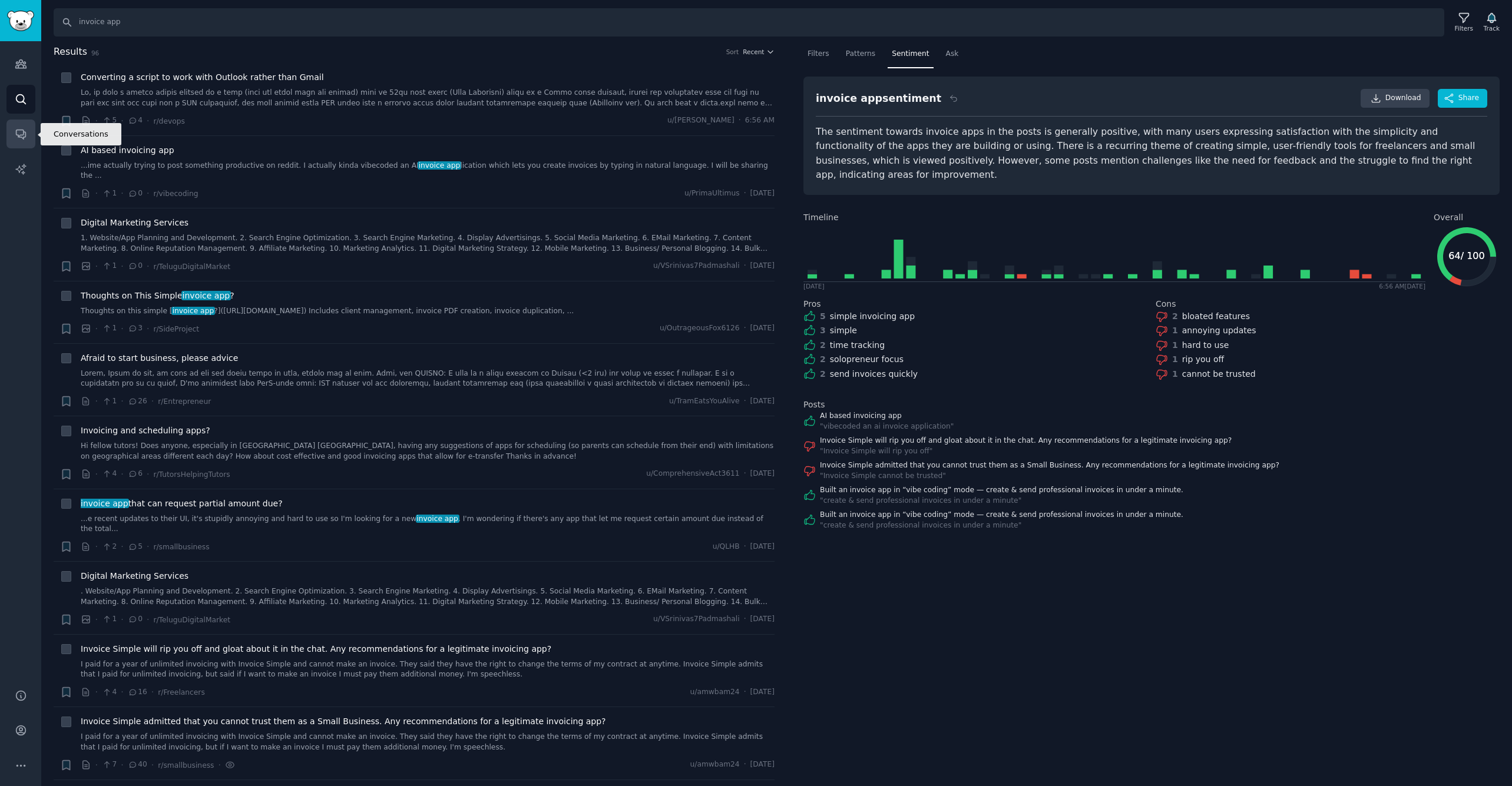
click at [19, 137] on icon "Sidebar" at bounding box center [20, 135] width 9 height 9
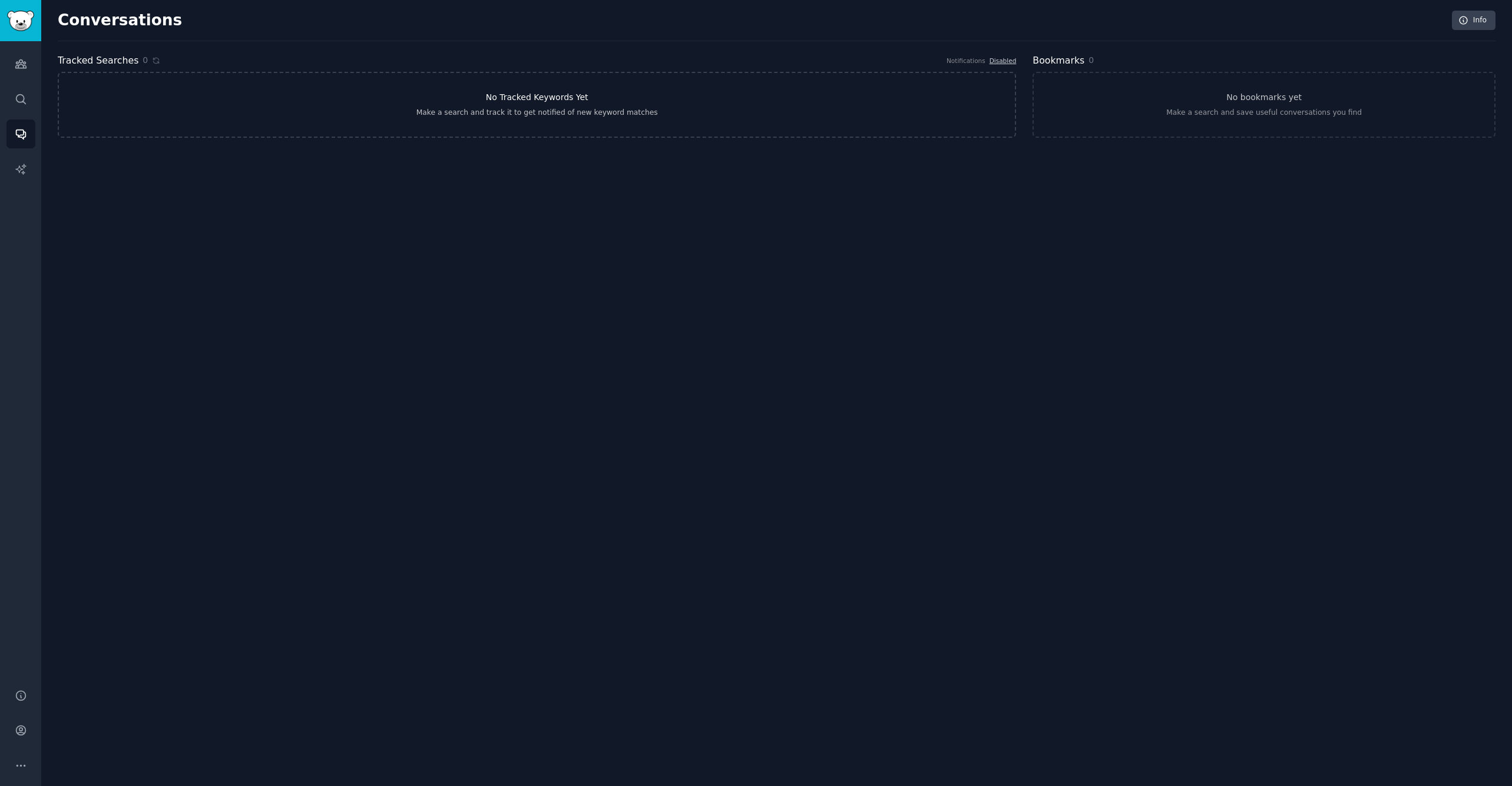
click at [464, 103] on link "No Tracked Keywords Yet Make a search and track it to get notified of new keywo…" at bounding box center [536, 105] width 958 height 66
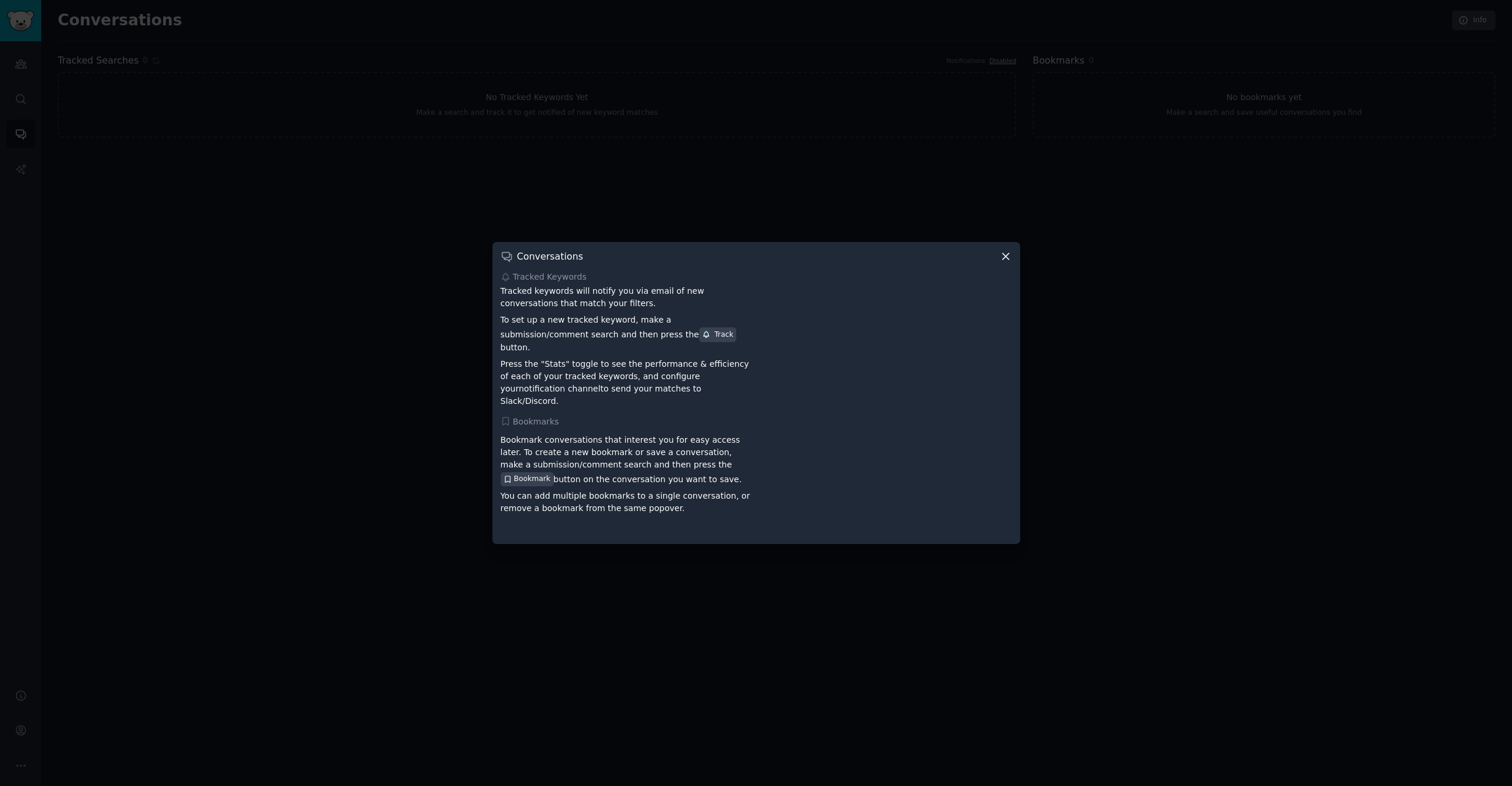
click at [1008, 263] on icon at bounding box center [1005, 256] width 12 height 12
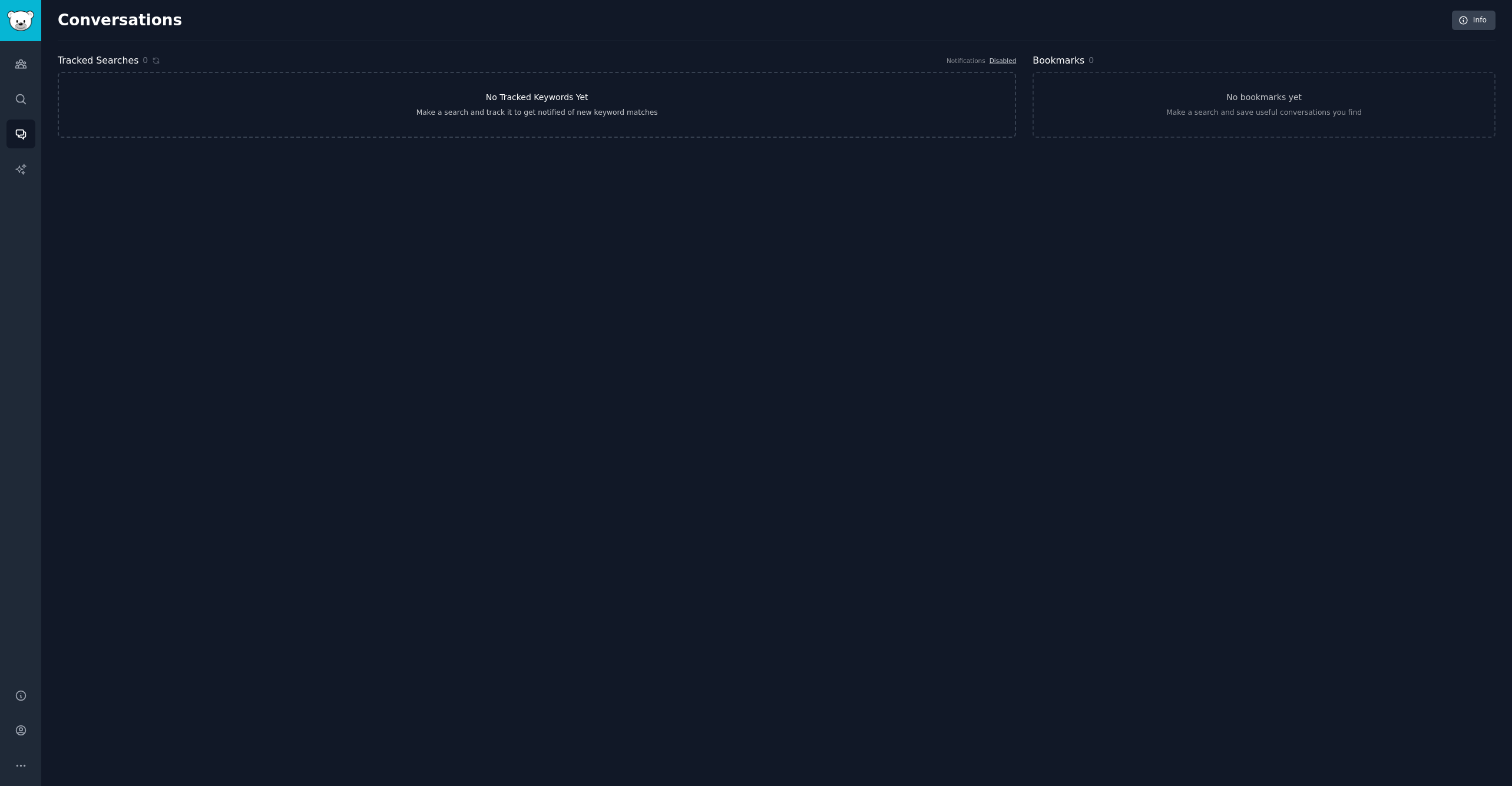
click at [551, 119] on link "No Tracked Keywords Yet Make a search and track it to get notified of new keywo…" at bounding box center [536, 105] width 958 height 66
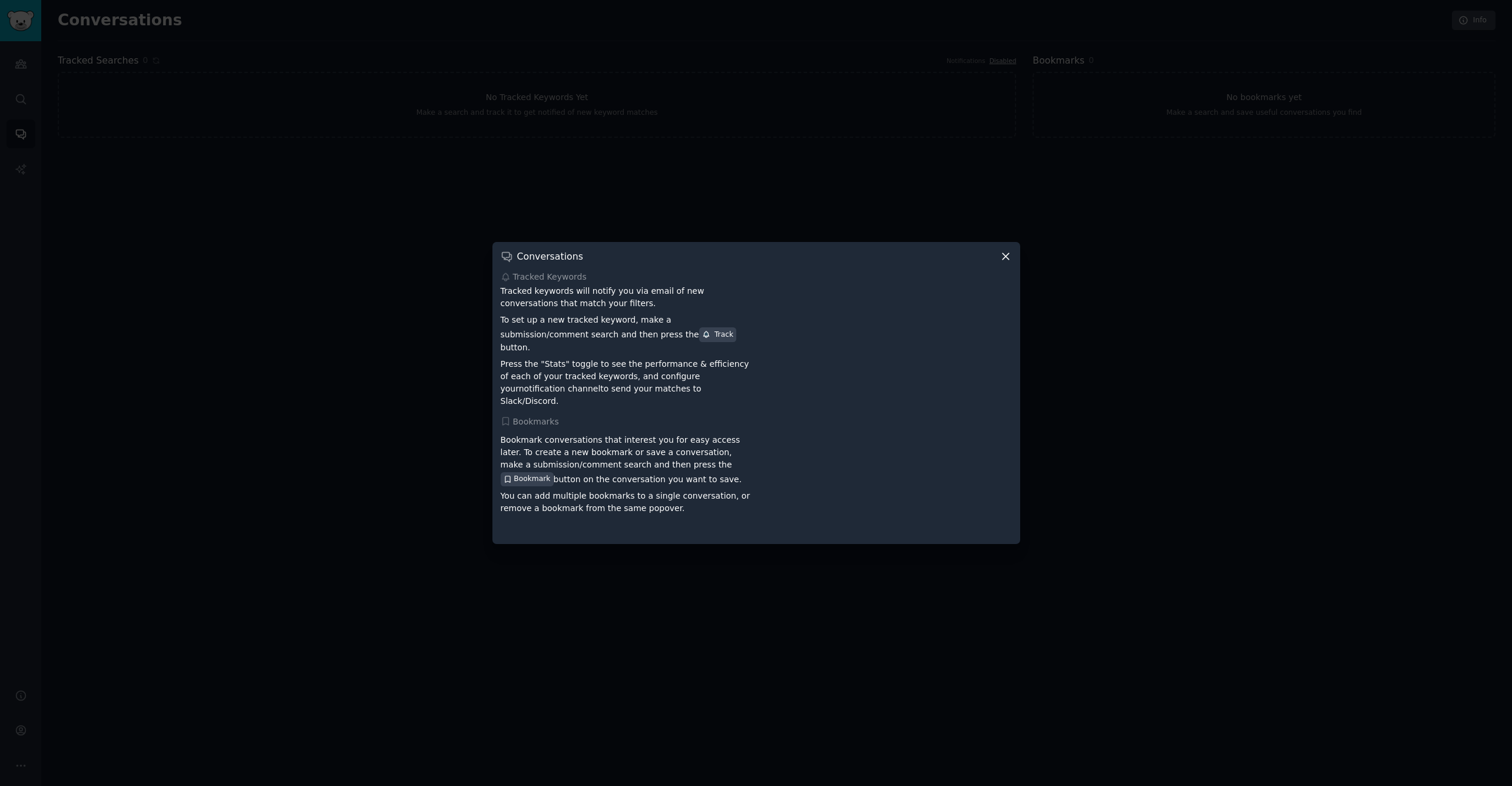
click at [1012, 263] on div "Conversations Tracked Keywords Tracked keywords will notify you via email of ne…" at bounding box center [756, 393] width 528 height 302
click at [1009, 263] on icon at bounding box center [1005, 256] width 12 height 12
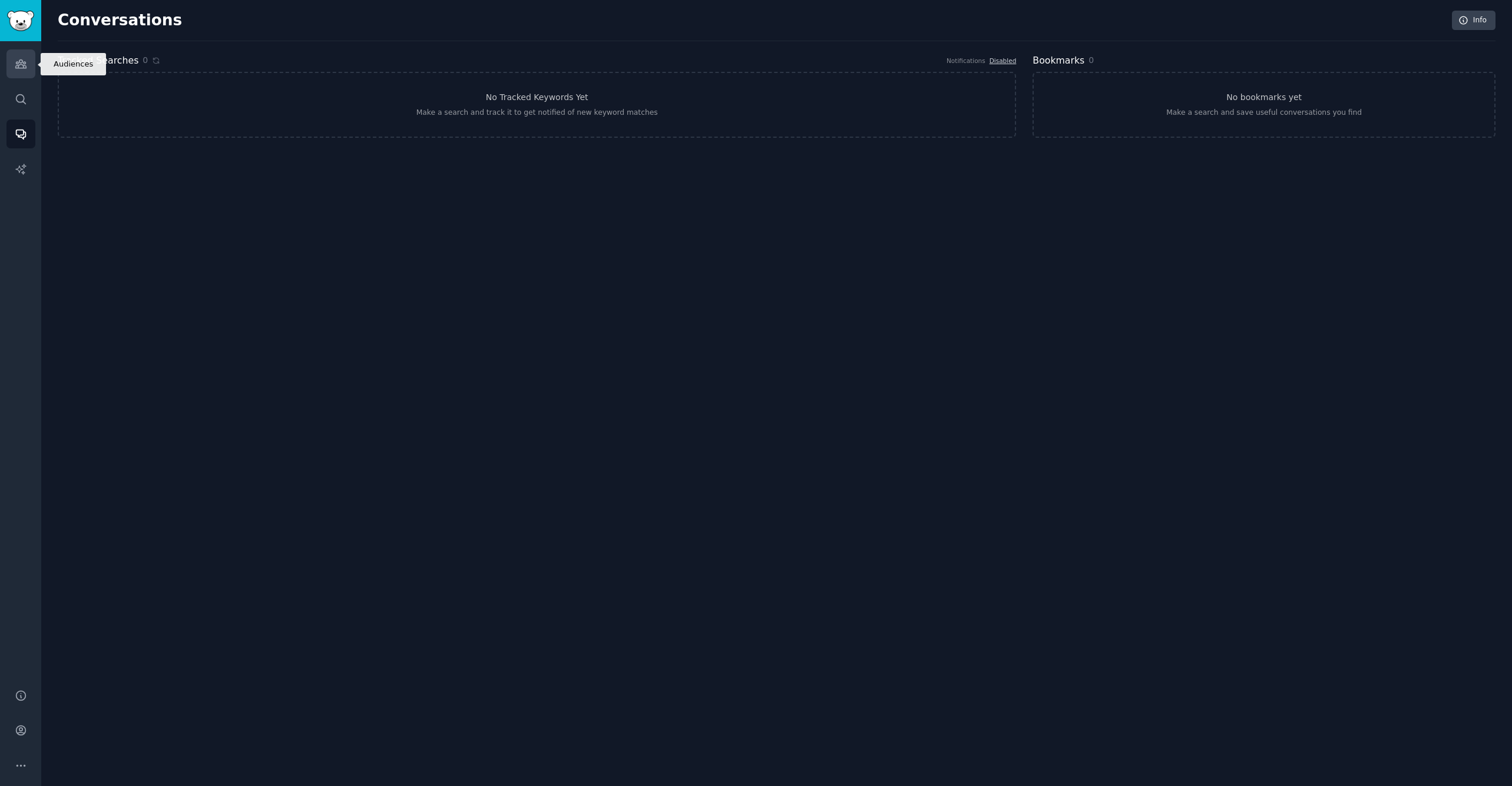
click at [19, 68] on icon "Sidebar" at bounding box center [20, 64] width 10 height 8
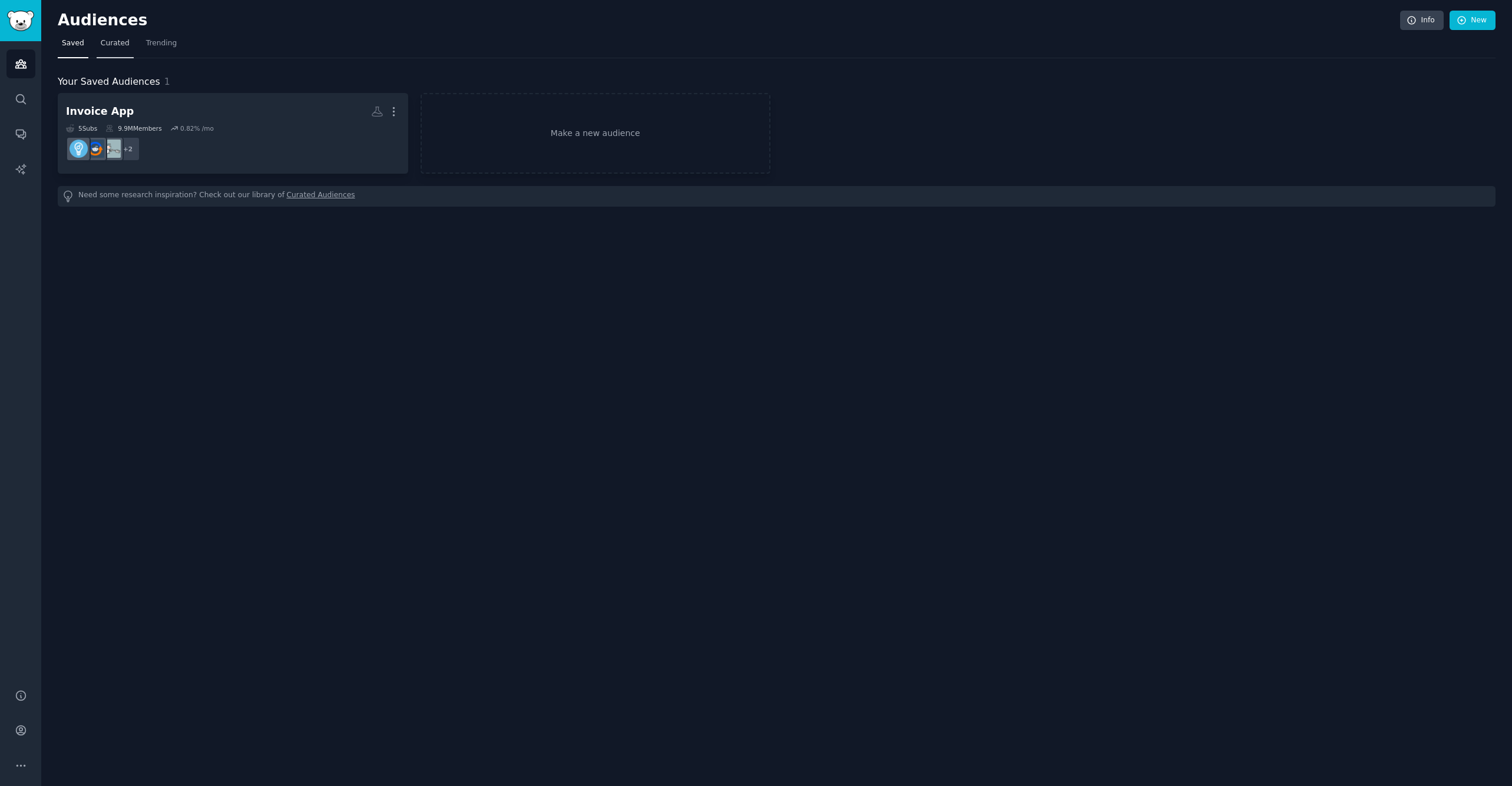
click at [101, 44] on span "Curated" at bounding box center [115, 43] width 29 height 10
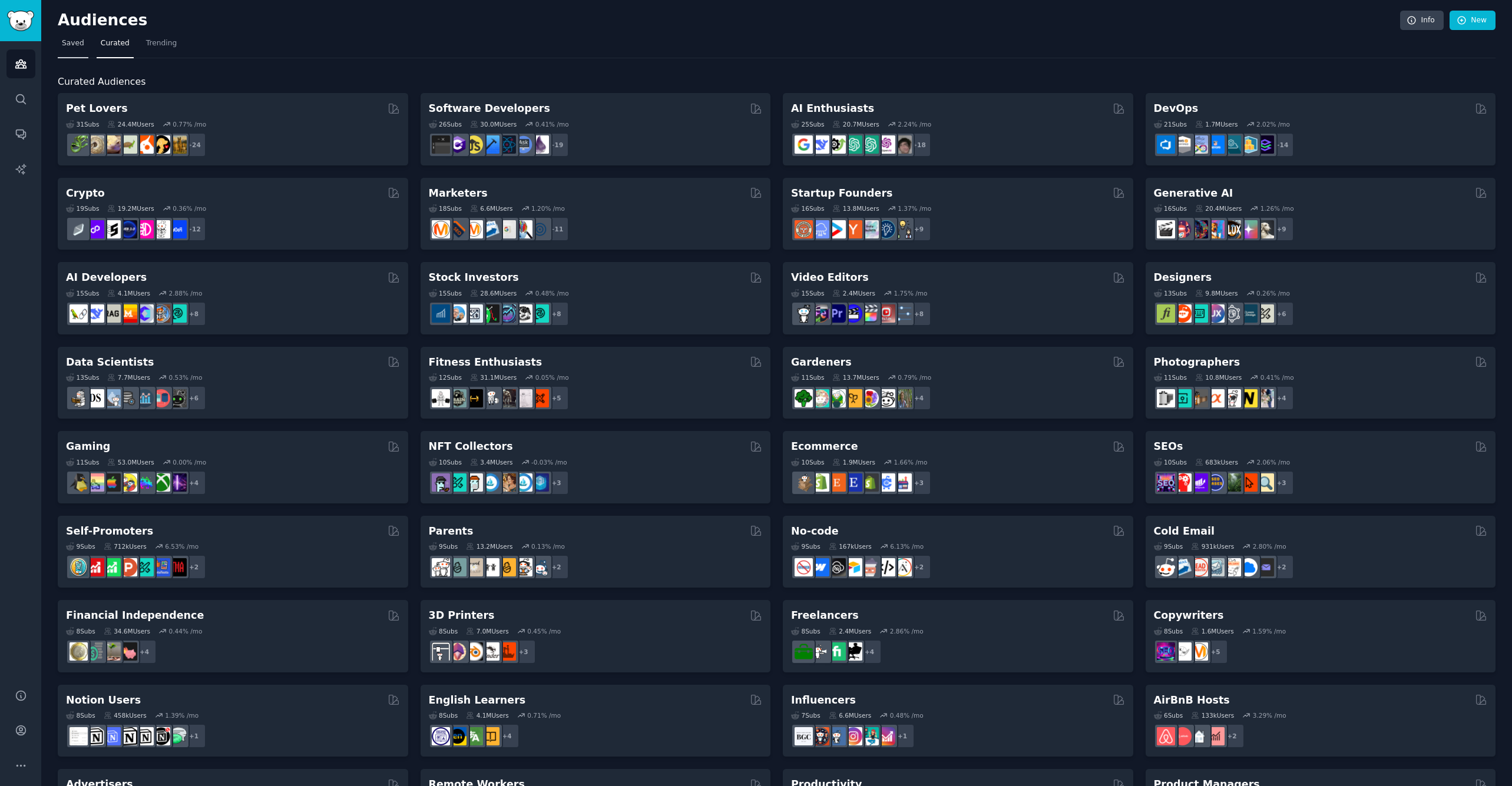
click at [76, 43] on span "Saved" at bounding box center [73, 43] width 22 height 10
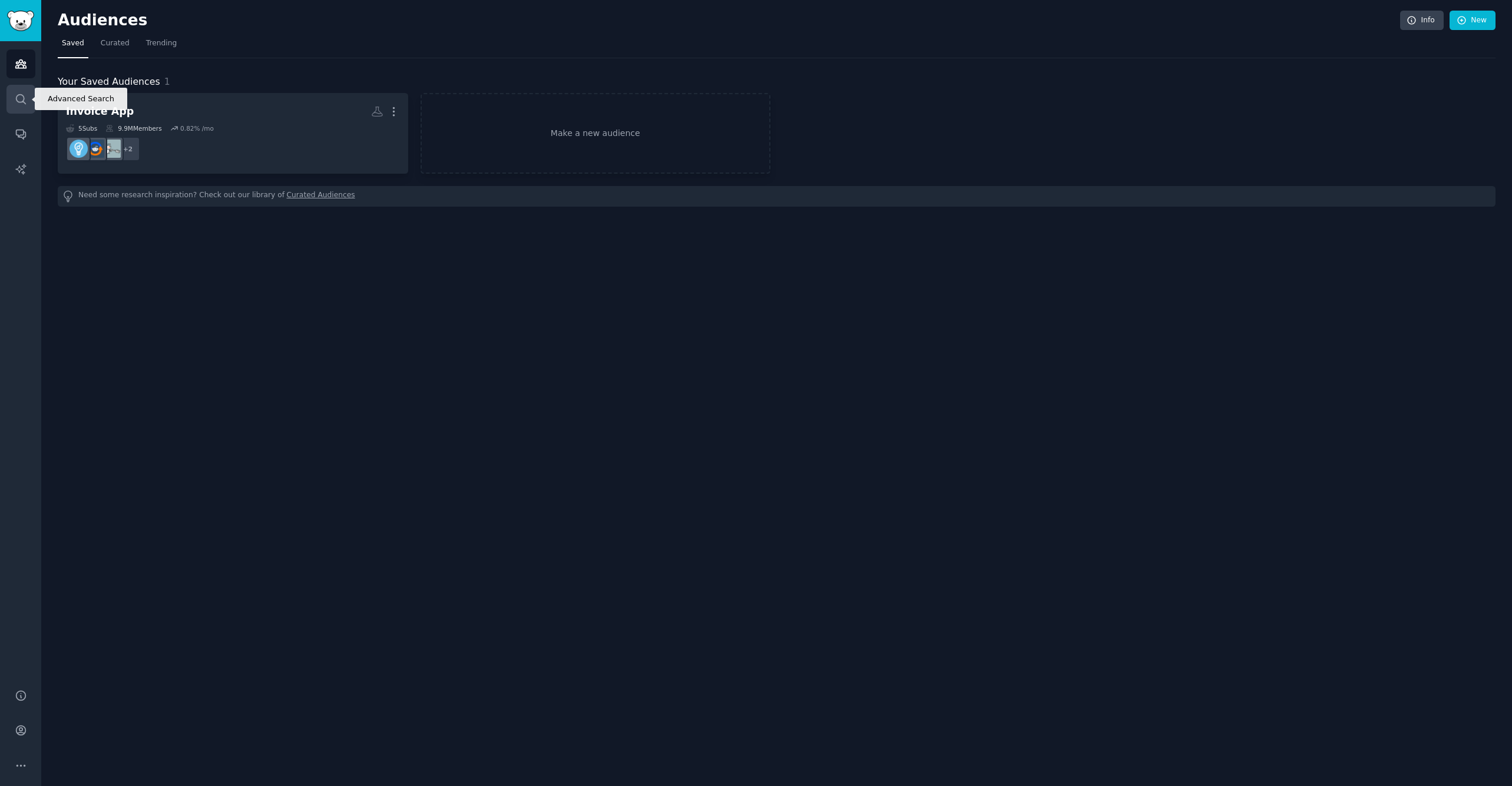
click at [20, 101] on icon "Sidebar" at bounding box center [20, 98] width 12 height 12
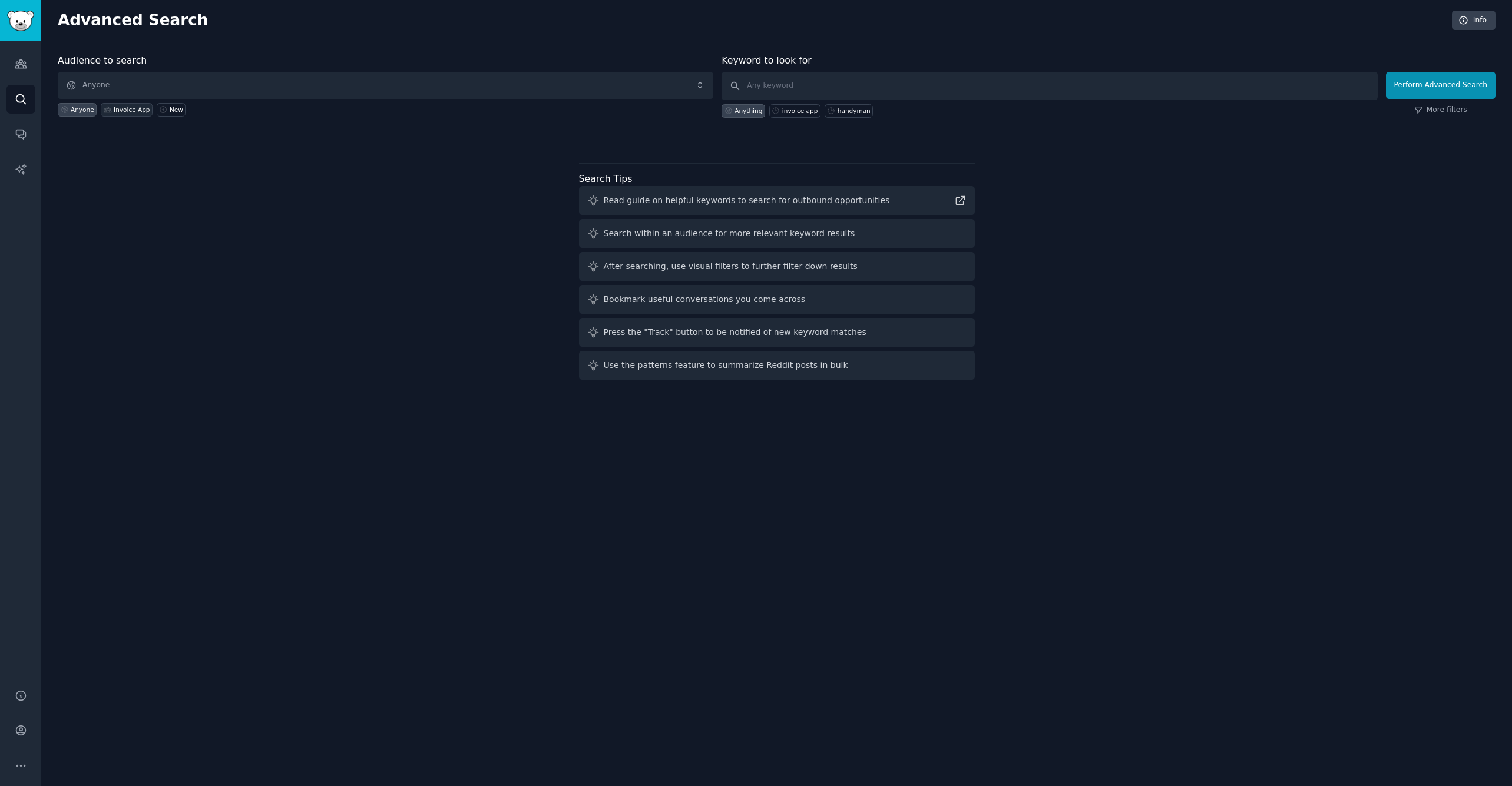
click at [136, 105] on div "Invoice App" at bounding box center [127, 109] width 52 height 14
click at [16, 131] on icon "Sidebar" at bounding box center [20, 135] width 9 height 9
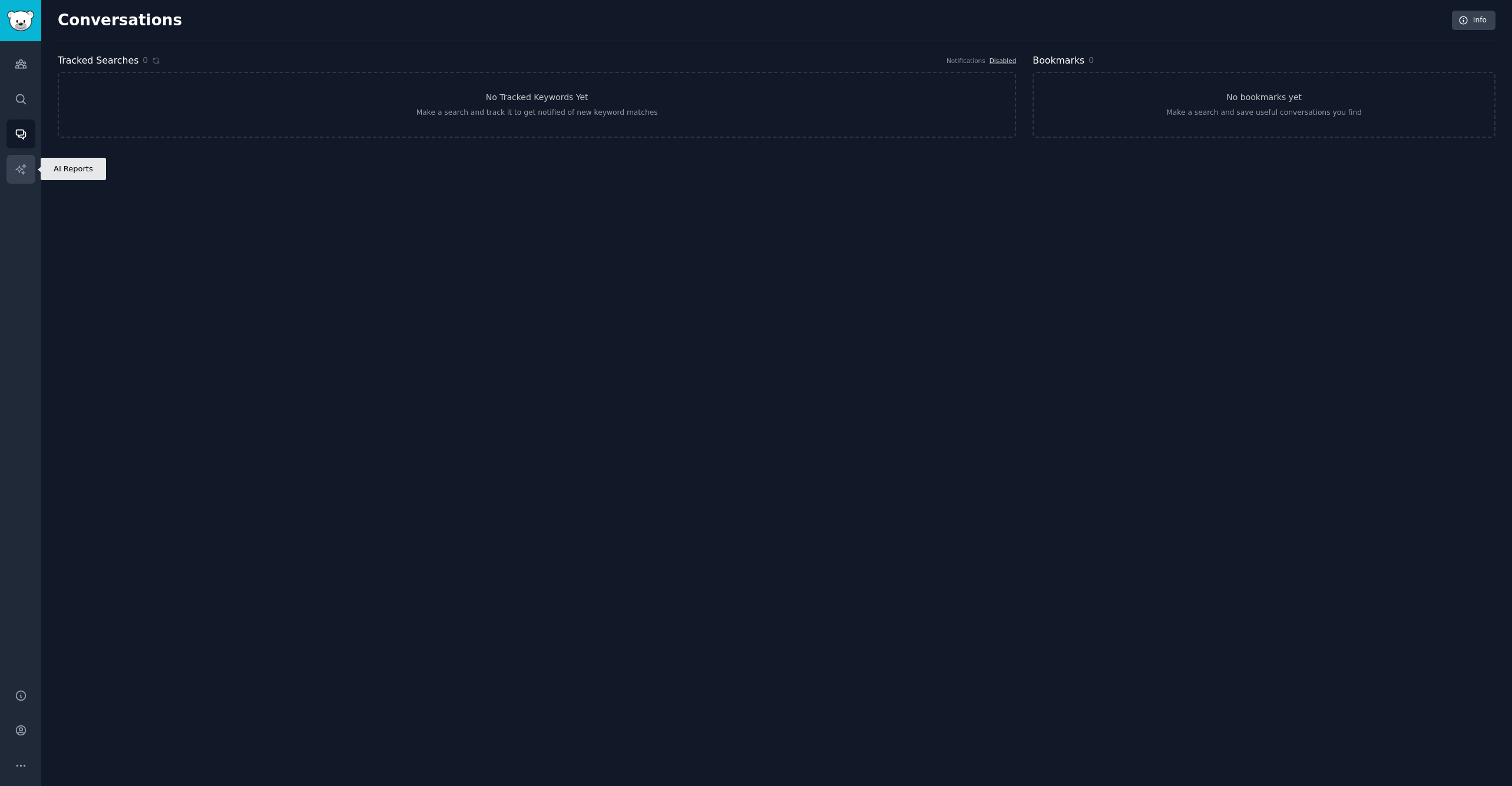
click at [16, 163] on icon "Sidebar" at bounding box center [20, 168] width 12 height 12
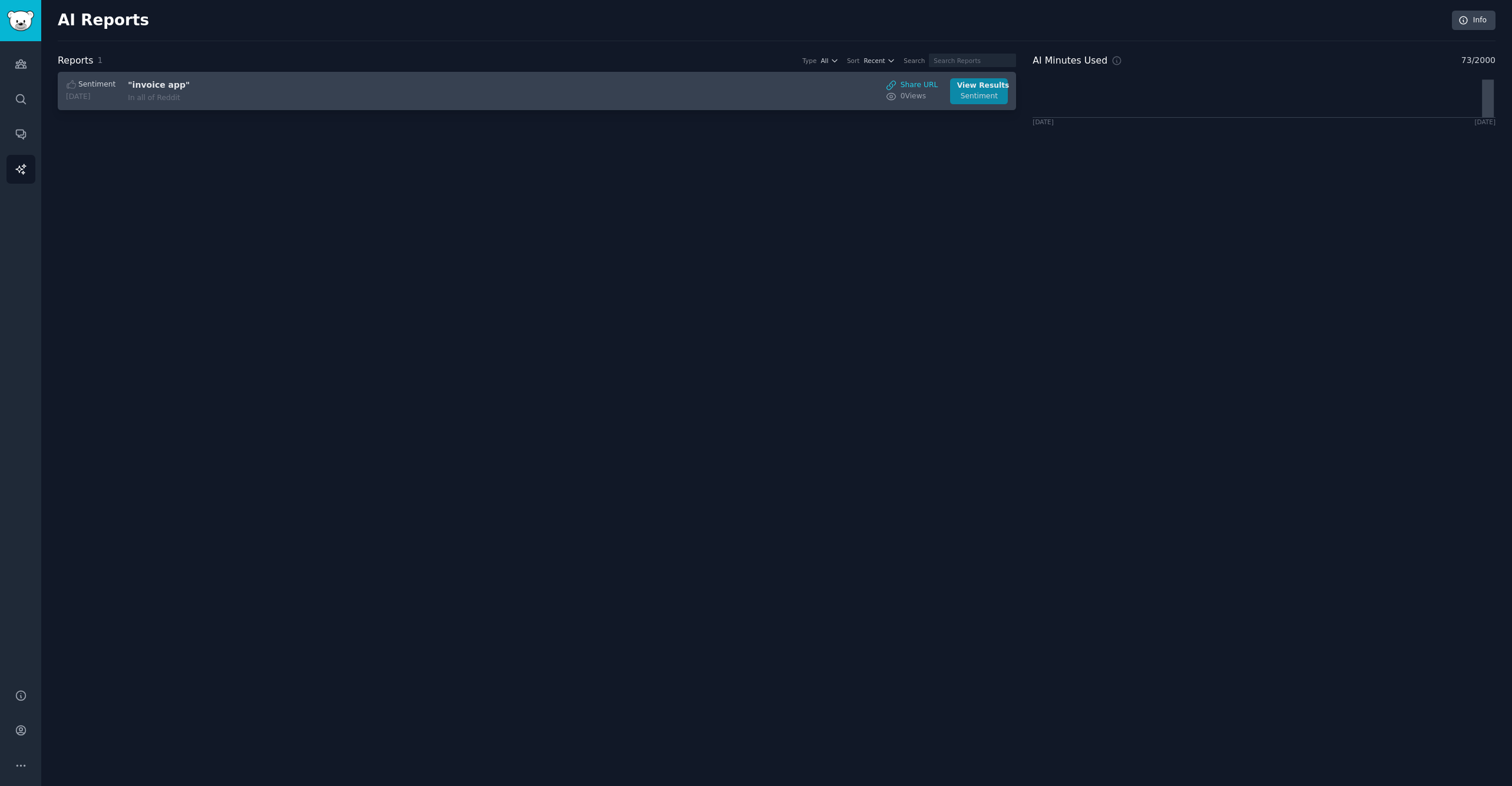
click at [981, 85] on div "View Results" at bounding box center [980, 85] width 44 height 10
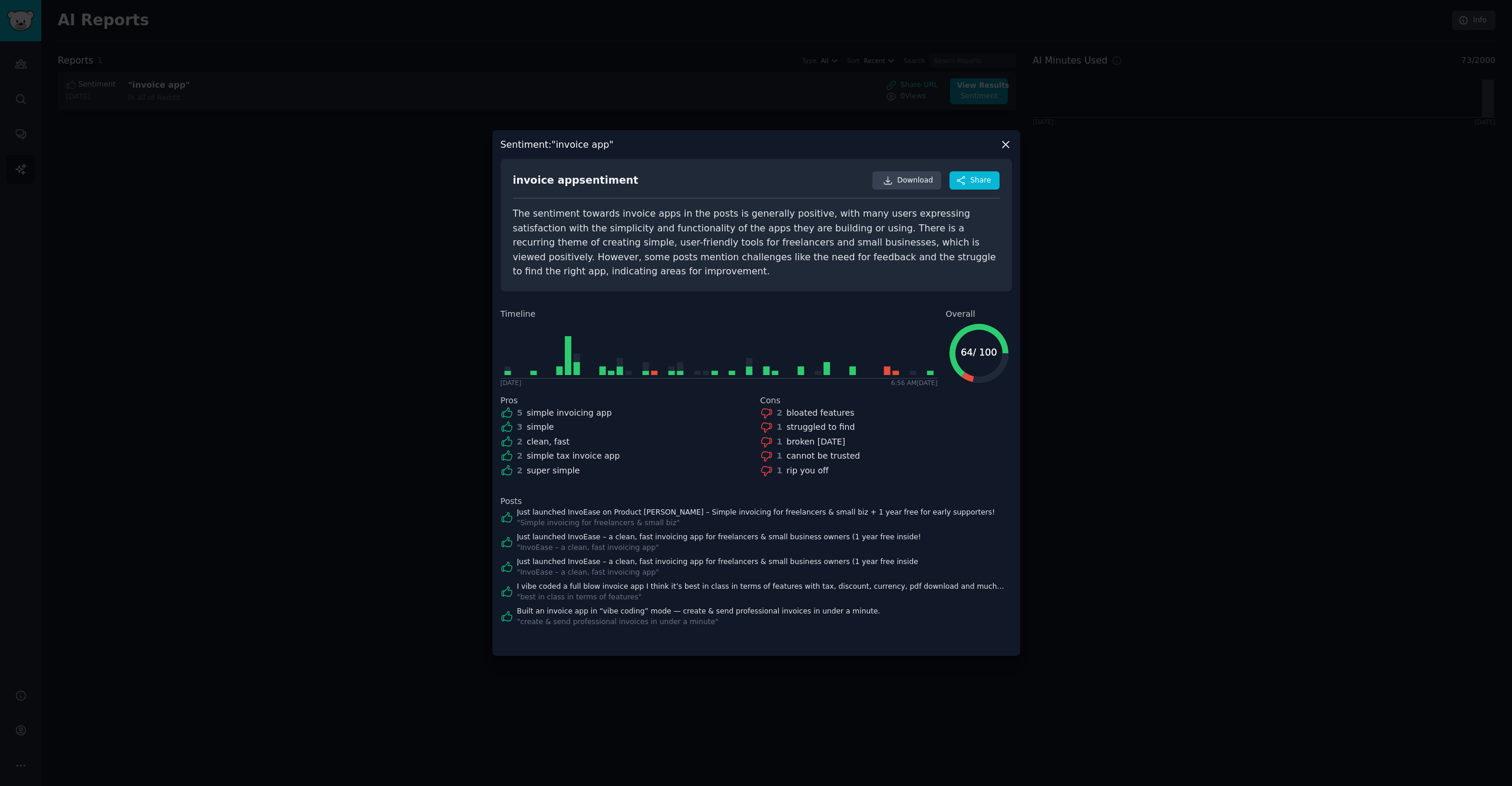
click at [1008, 151] on icon at bounding box center [1005, 143] width 12 height 12
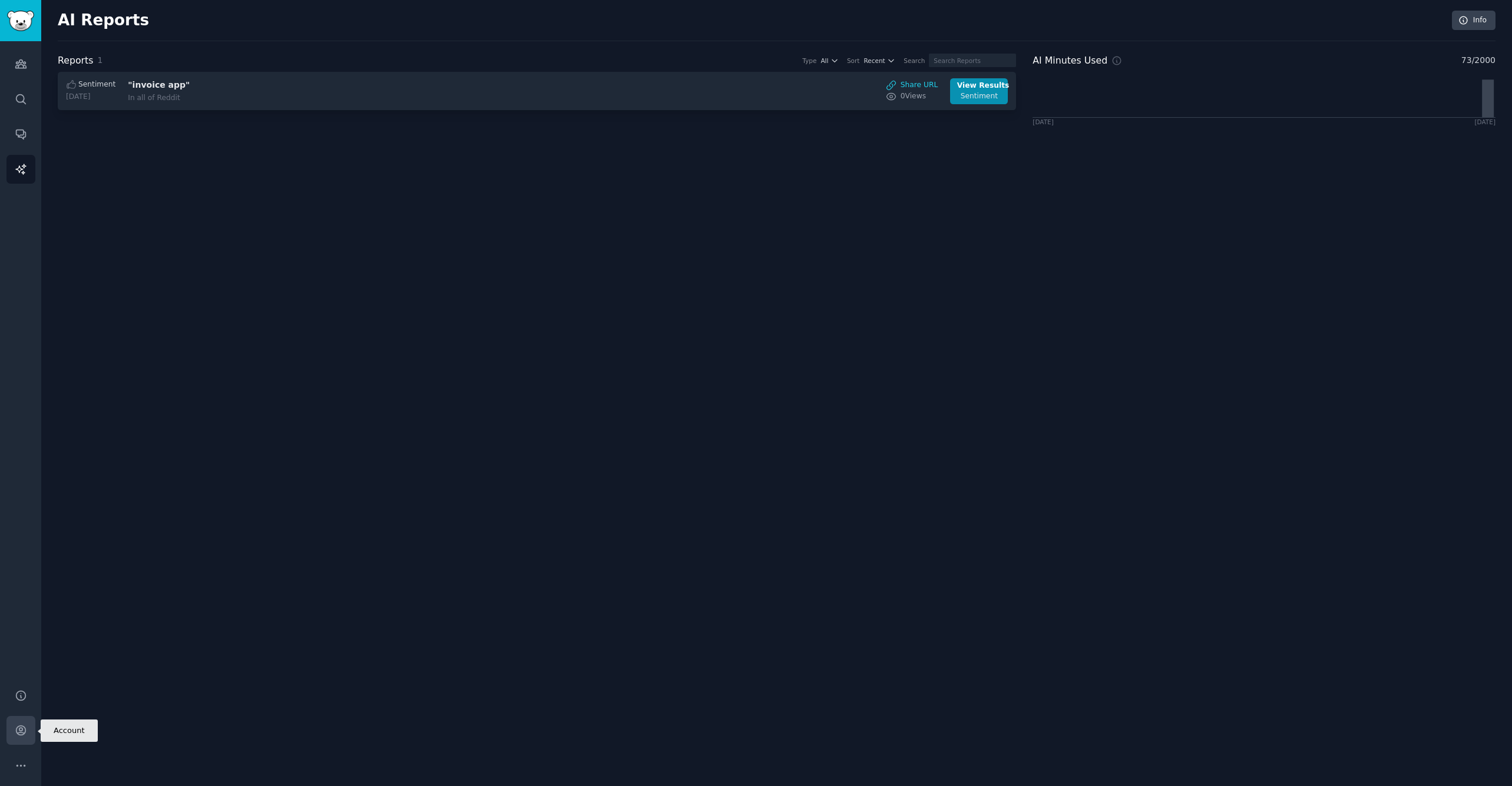
click at [19, 729] on icon "Sidebar" at bounding box center [20, 730] width 9 height 9
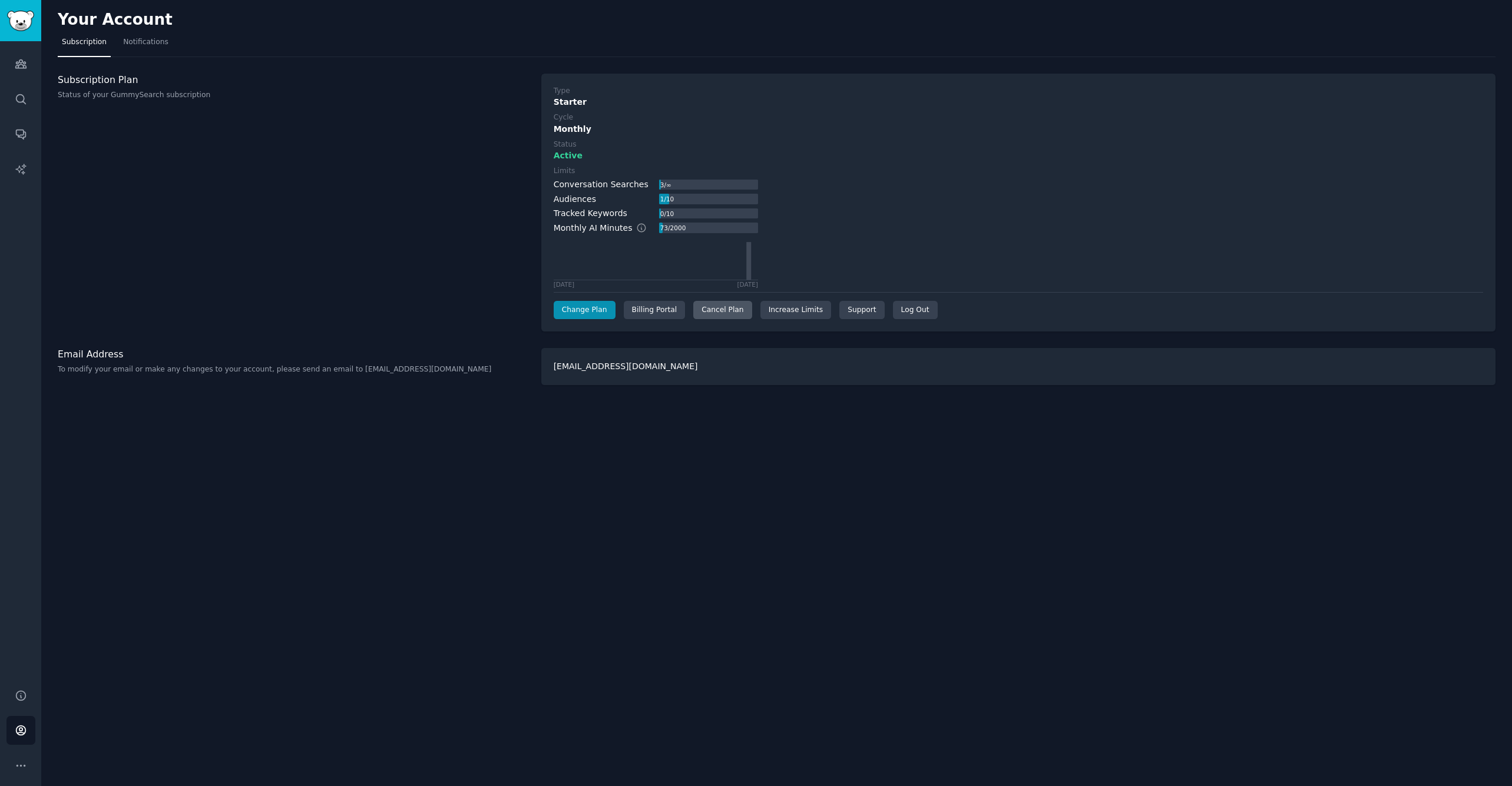
click at [715, 304] on div "Cancel Plan" at bounding box center [722, 310] width 58 height 19
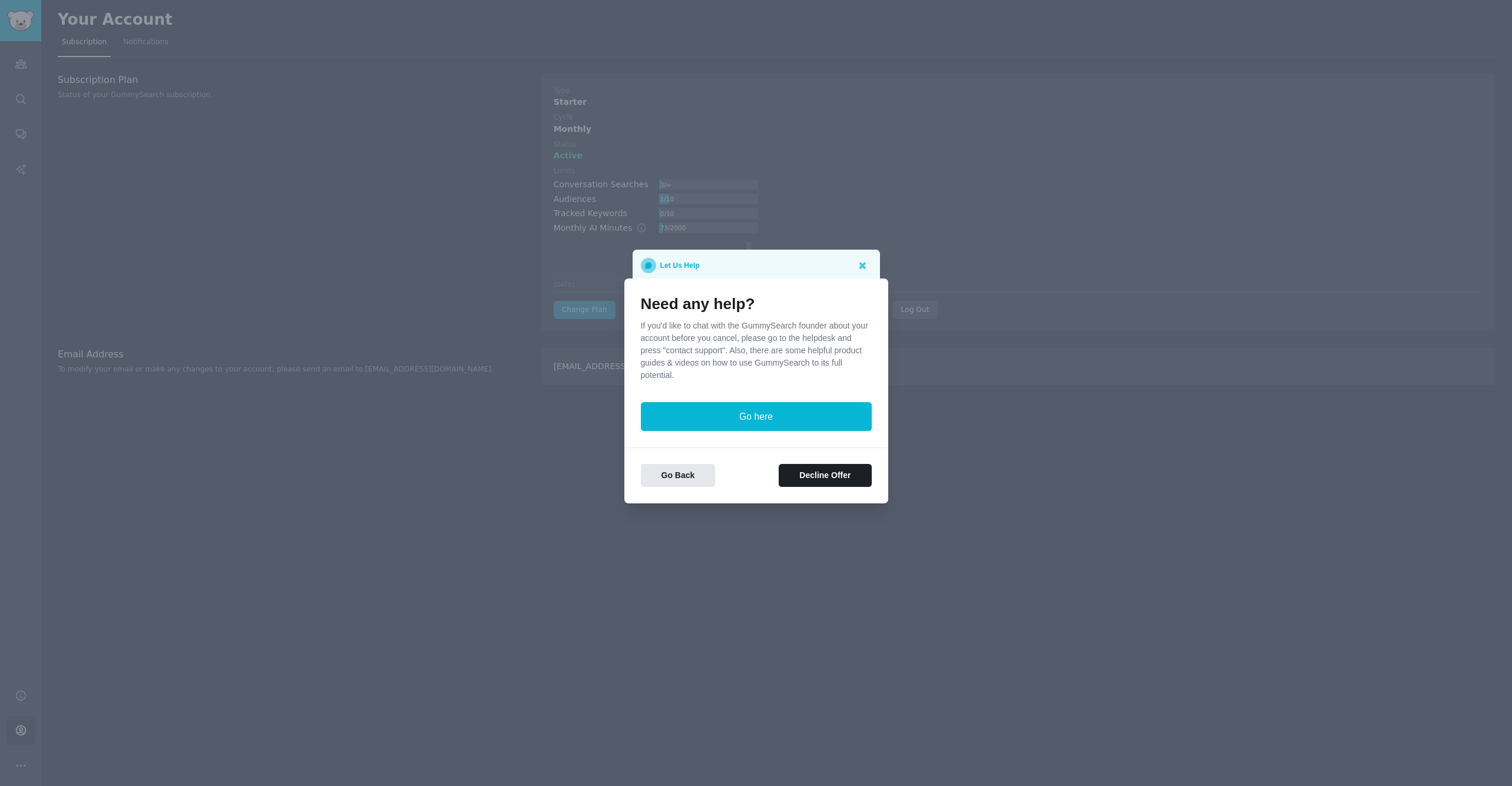
click at [816, 480] on button "Decline Offer" at bounding box center [825, 475] width 93 height 23
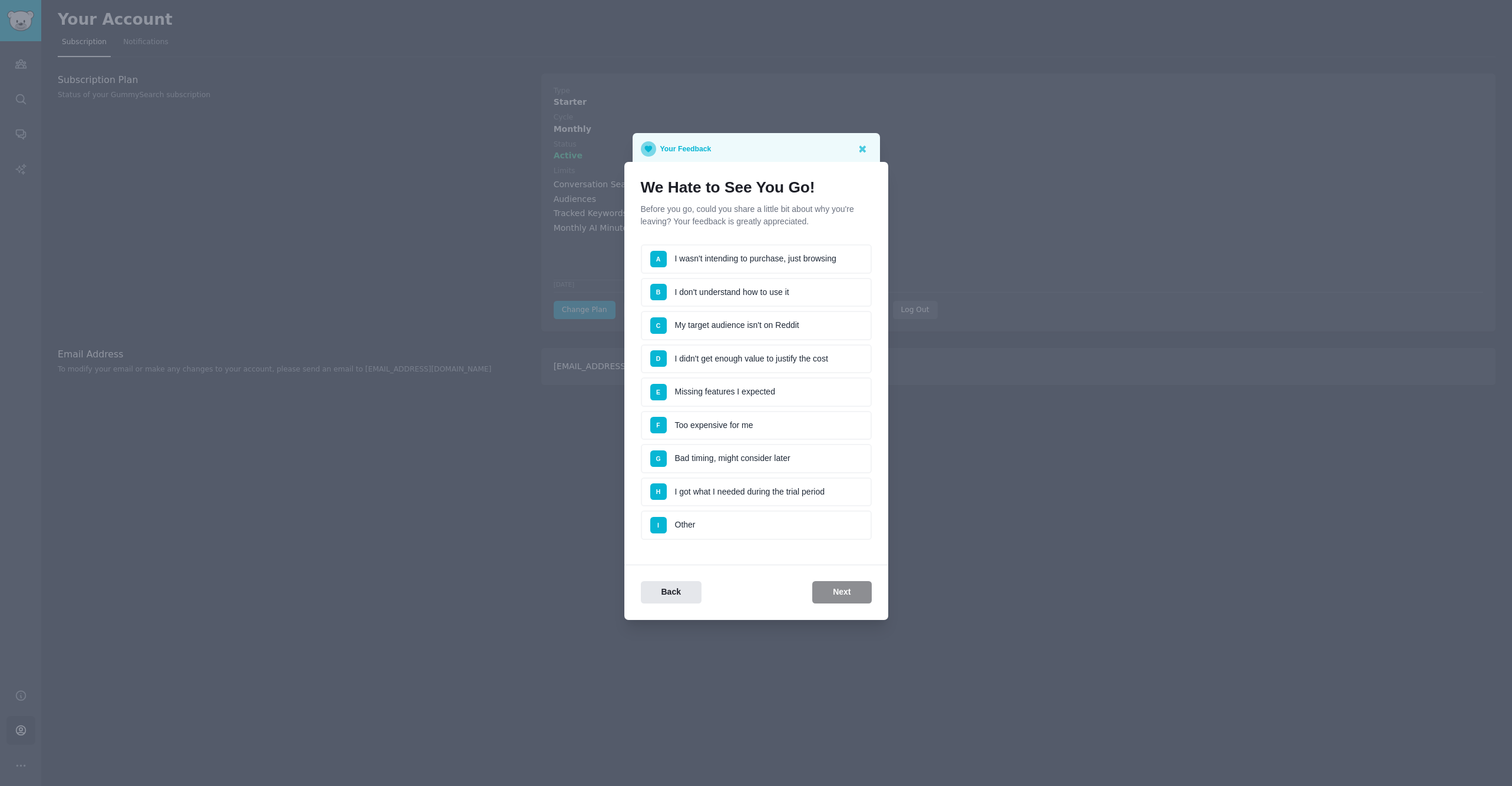
click at [690, 529] on li "I Other" at bounding box center [756, 525] width 231 height 30
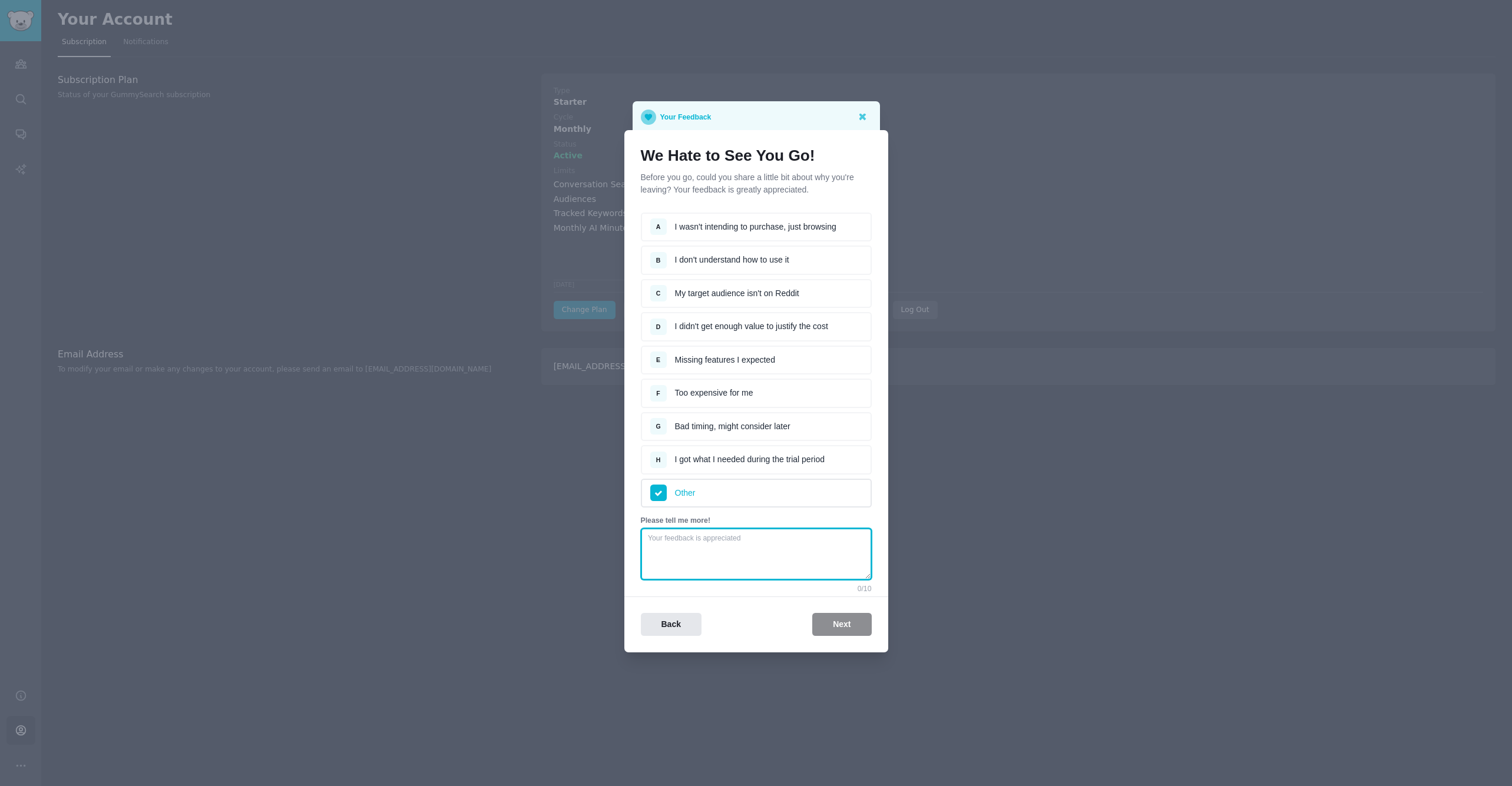
click at [702, 549] on textarea at bounding box center [756, 555] width 231 height 52
drag, startPoint x: 696, startPoint y: 548, endPoint x: 837, endPoint y: 633, distance: 164.6
click at [837, 633] on div "Back Next" at bounding box center [756, 624] width 264 height 23
click at [723, 547] on textarea "hihi" at bounding box center [756, 555] width 231 height 52
type textarea "hihibjhihihnj"
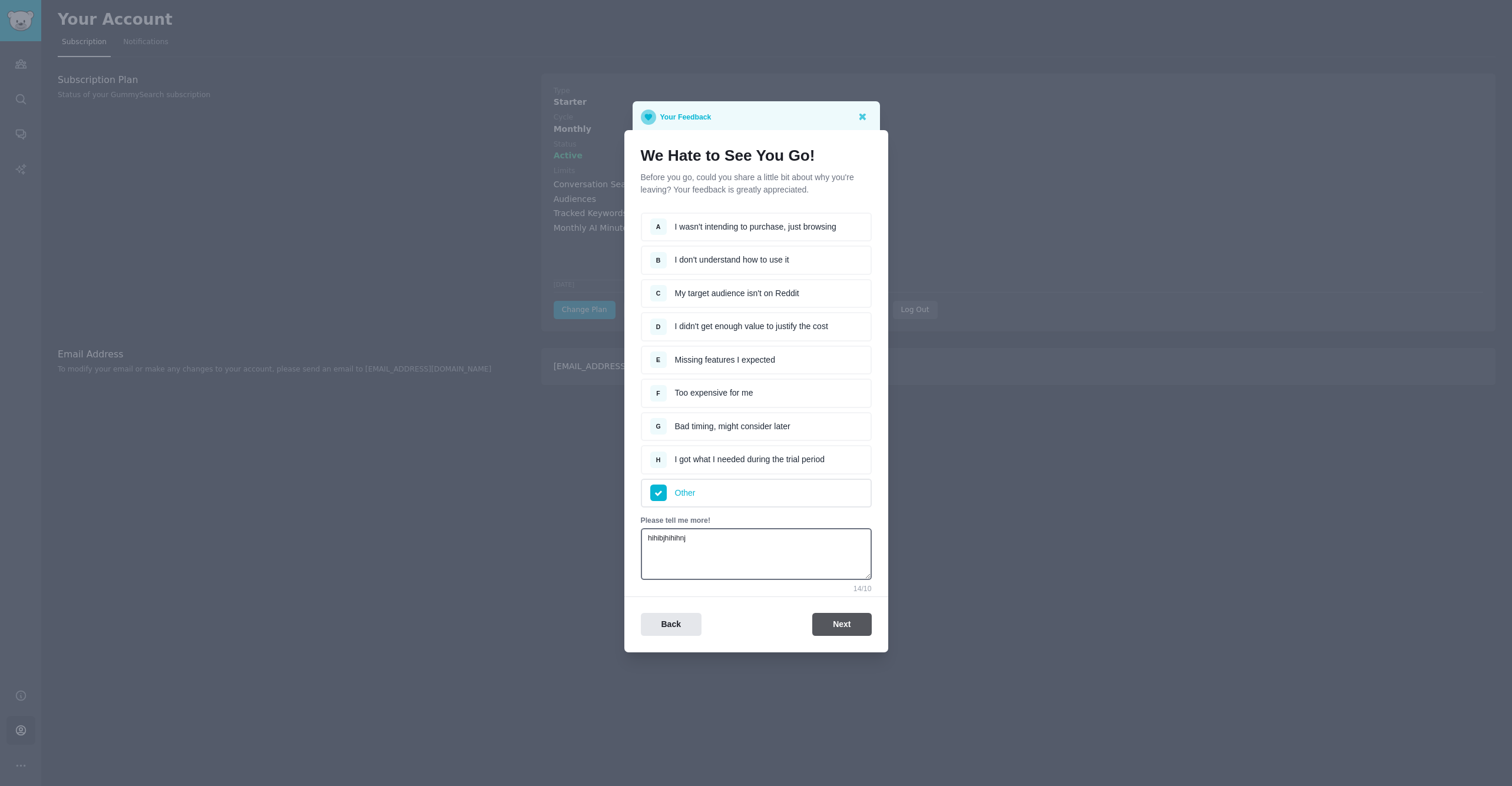
click at [860, 630] on button "Next" at bounding box center [842, 624] width 59 height 23
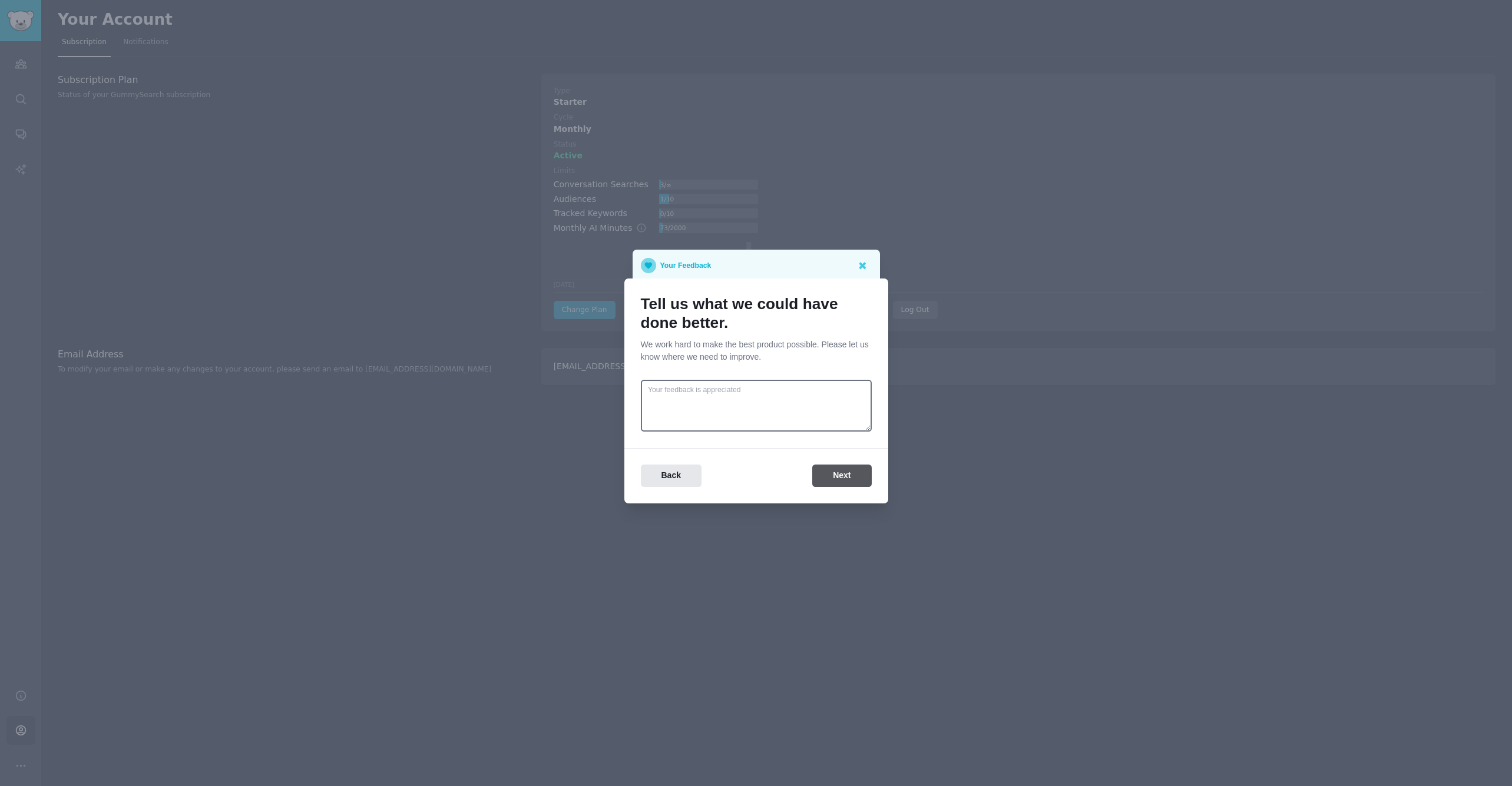
click at [836, 471] on button "Next" at bounding box center [842, 476] width 59 height 23
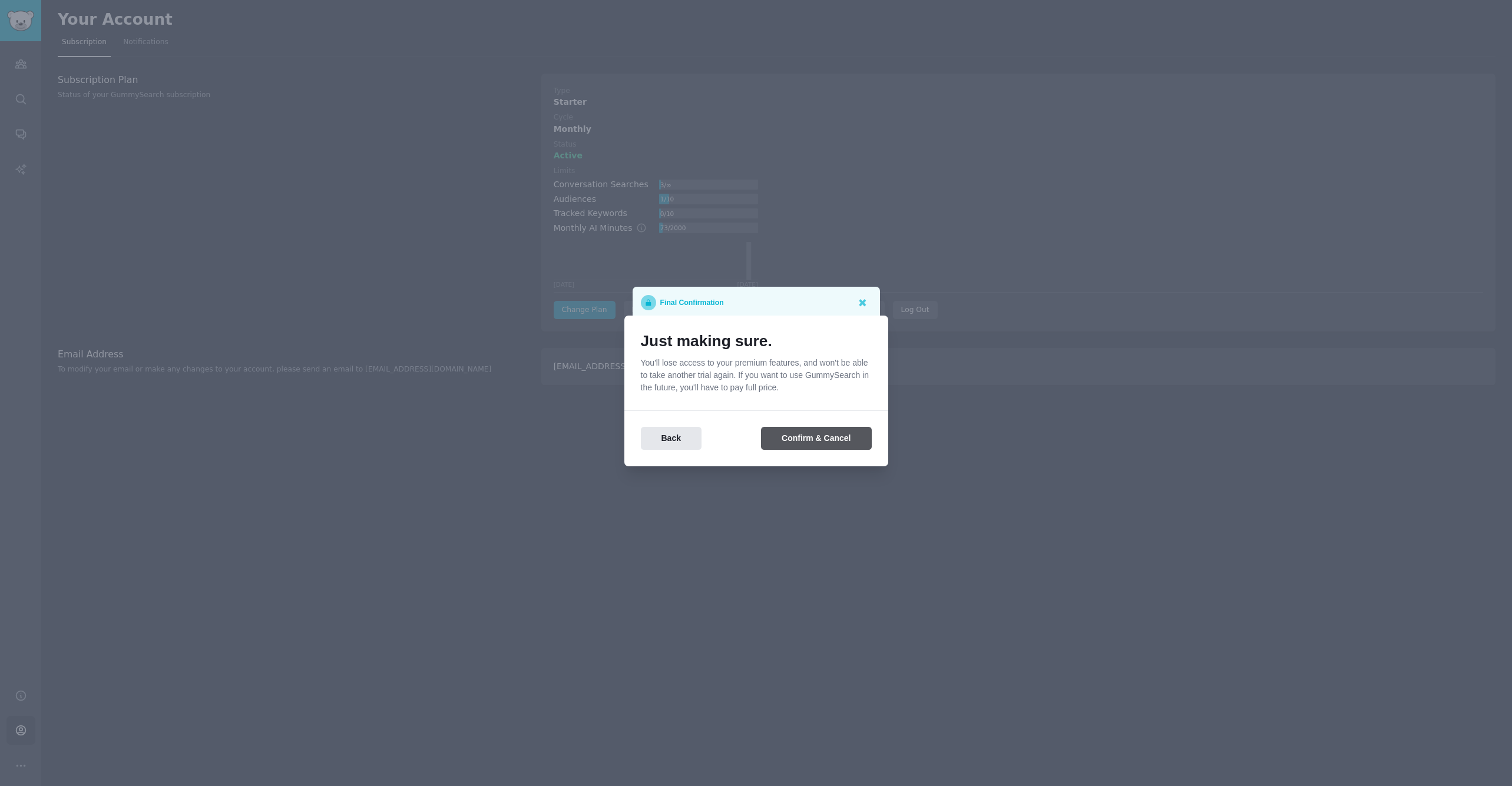
click at [795, 436] on button "Confirm & Cancel" at bounding box center [816, 438] width 110 height 23
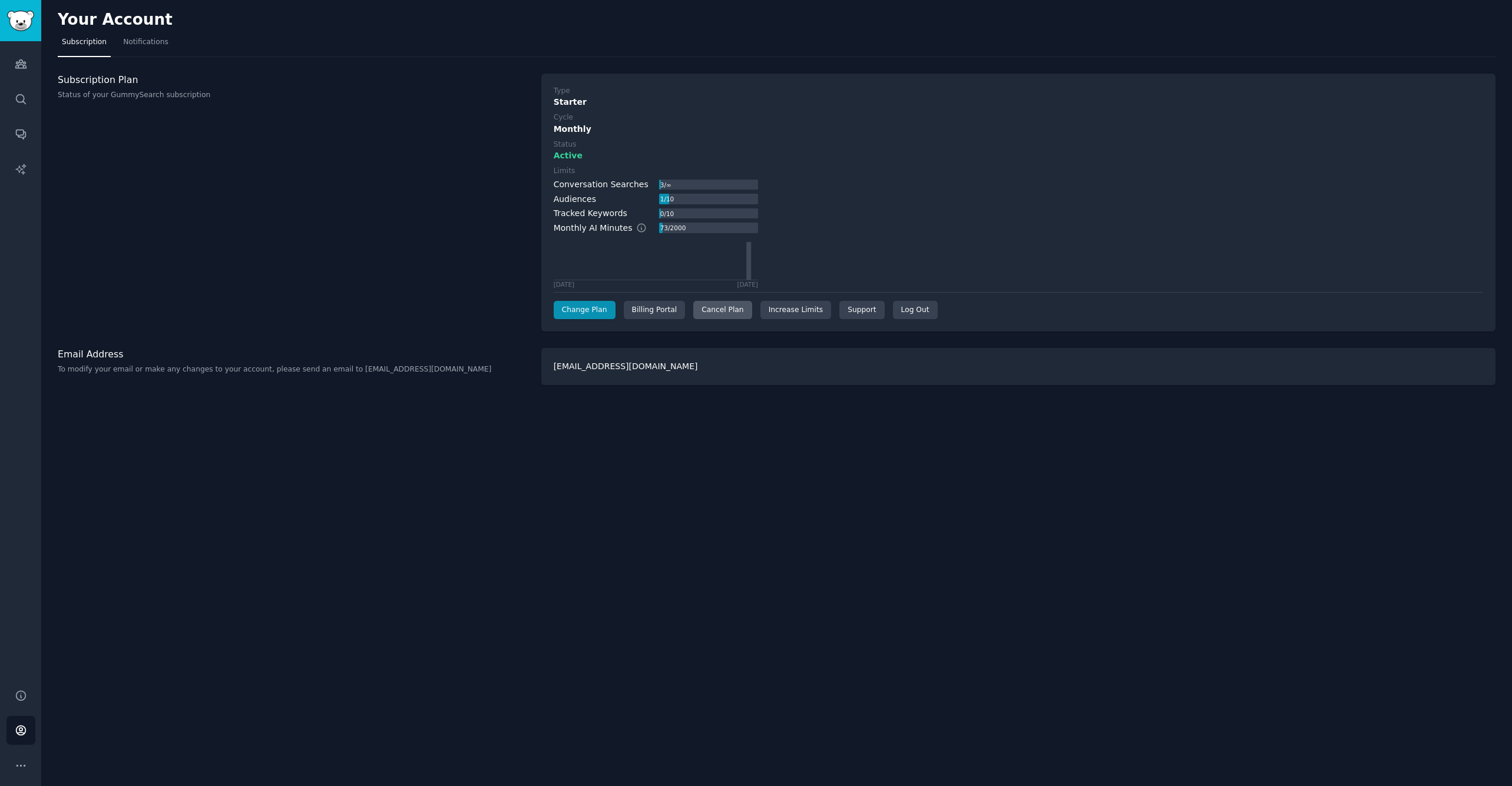
click at [709, 305] on div "Cancel Plan" at bounding box center [722, 310] width 58 height 19
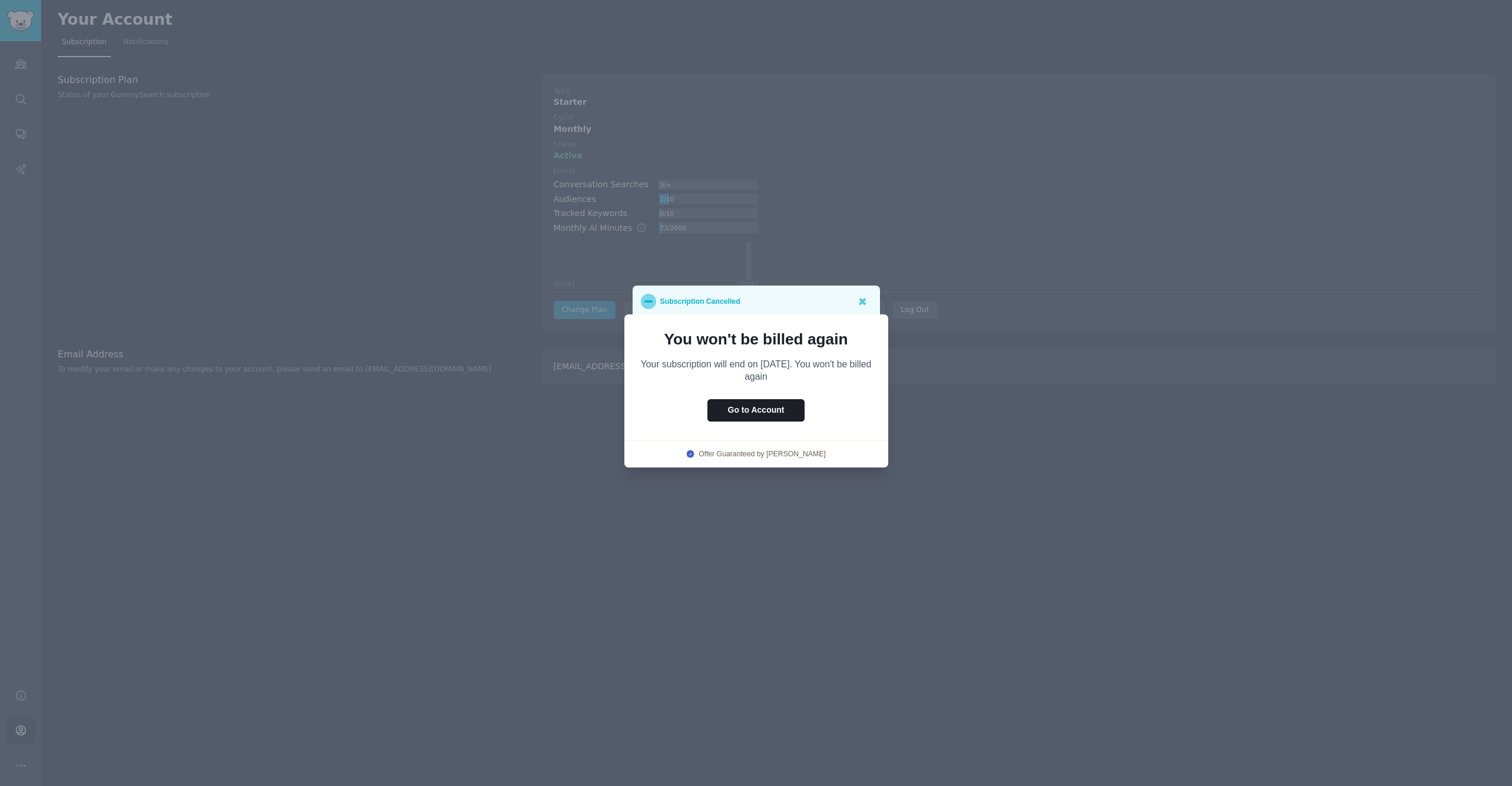
click at [800, 455] on link "Offer Guaranteed by Churnkey" at bounding box center [761, 454] width 127 height 10
